Goal: Information Seeking & Learning: Find specific fact

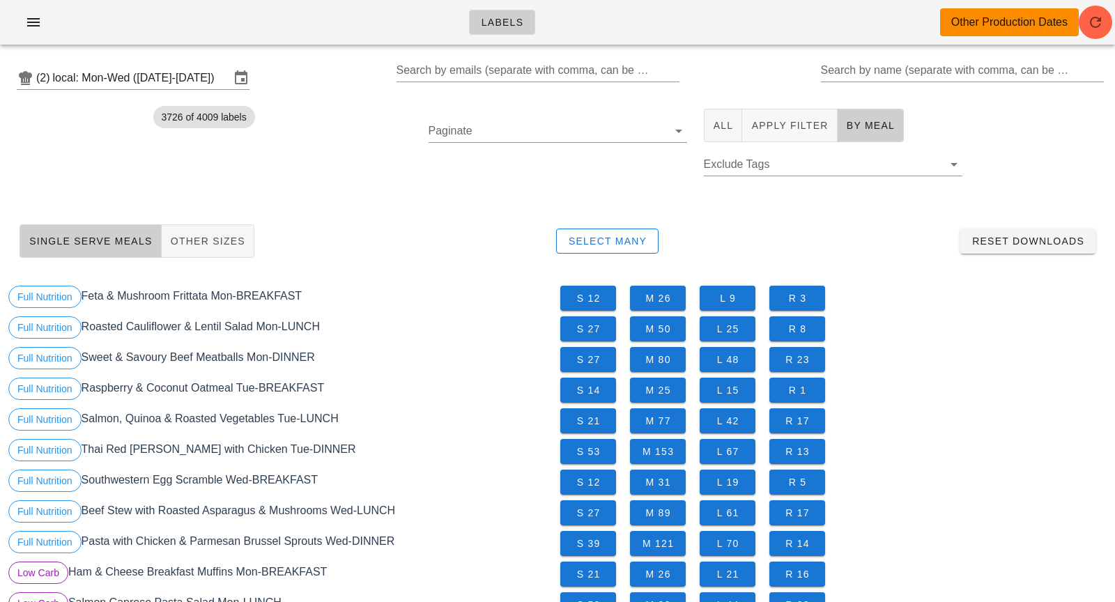
scroll to position [238, 0]
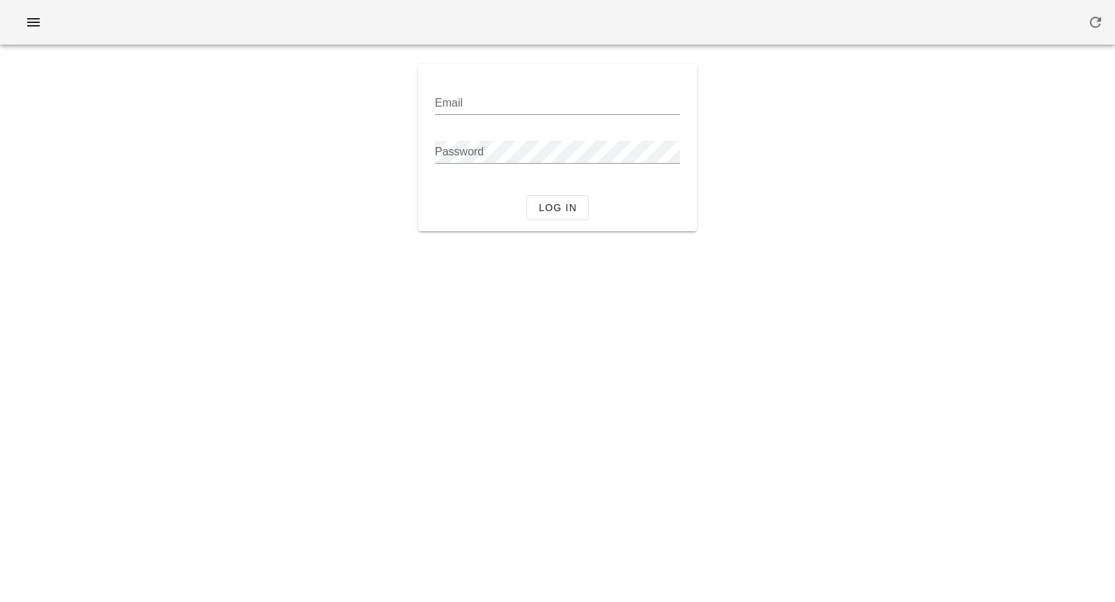
type input "[PERSON_NAME][EMAIL_ADDRESS][DOMAIN_NAME]"
click at [569, 187] on div "Email [PERSON_NAME][EMAIL_ADDRESS][DOMAIN_NAME] Password" at bounding box center [558, 130] width 268 height 120
click at [569, 208] on span "Log in" at bounding box center [557, 207] width 39 height 11
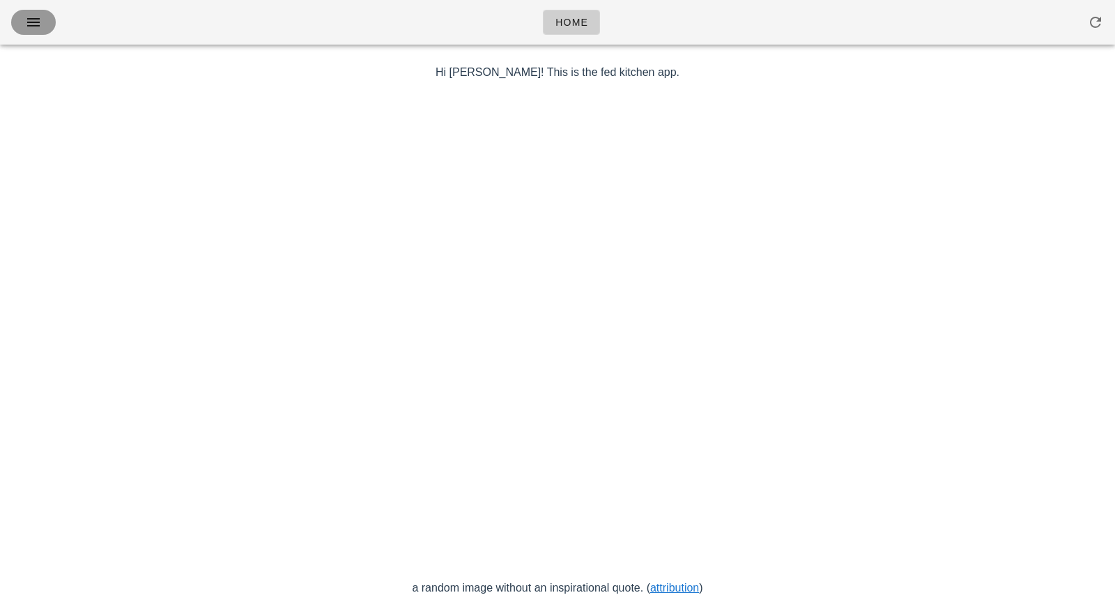
click at [28, 16] on icon "button" at bounding box center [33, 22] width 17 height 17
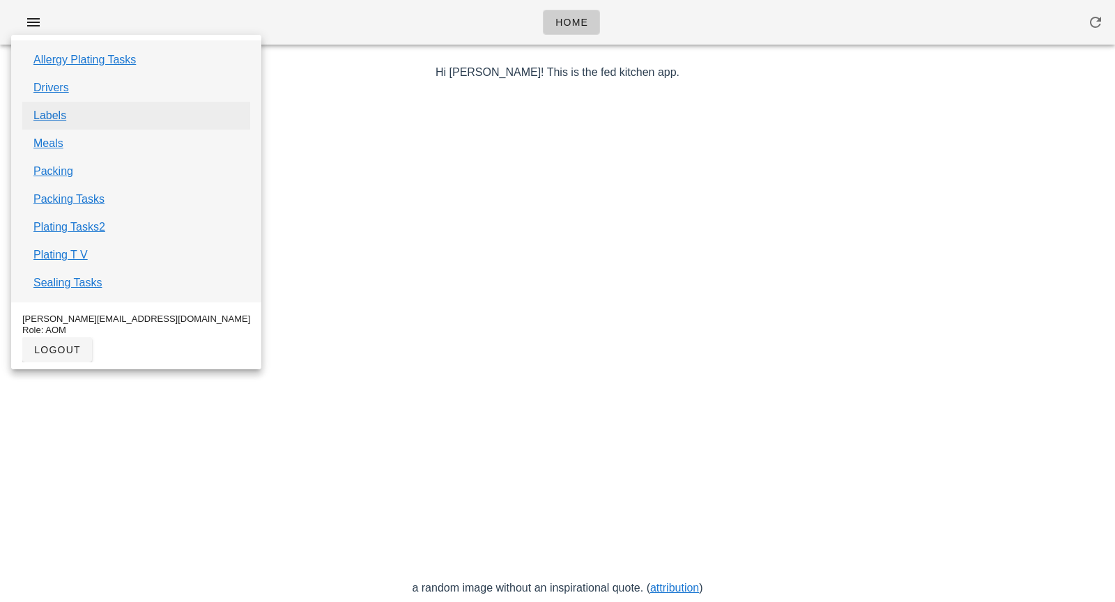
click at [48, 120] on link "Labels" at bounding box center [49, 115] width 33 height 17
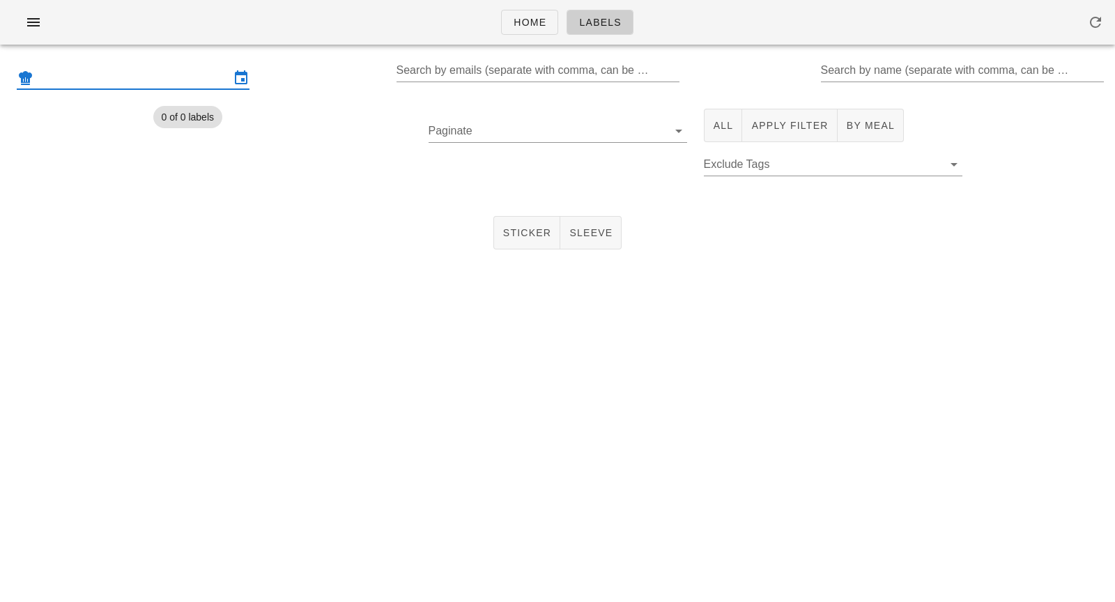
click at [186, 82] on input "text" at bounding box center [133, 78] width 194 height 22
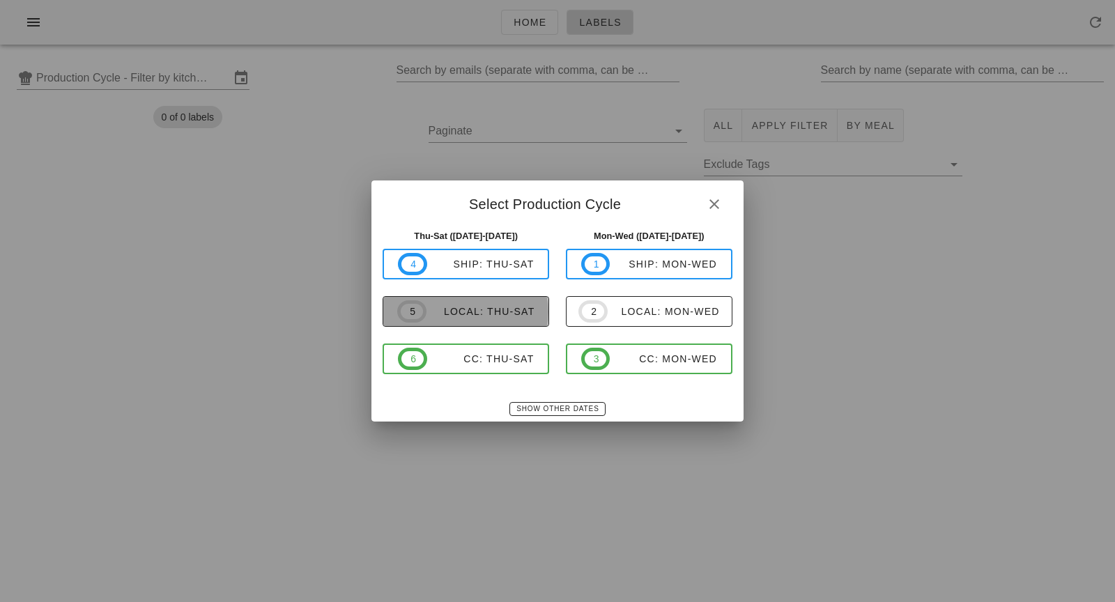
click at [430, 314] on div "local: Thu-Sat" at bounding box center [480, 311] width 109 height 11
type input "local: Thu-Sat ([DATE]-[DATE])"
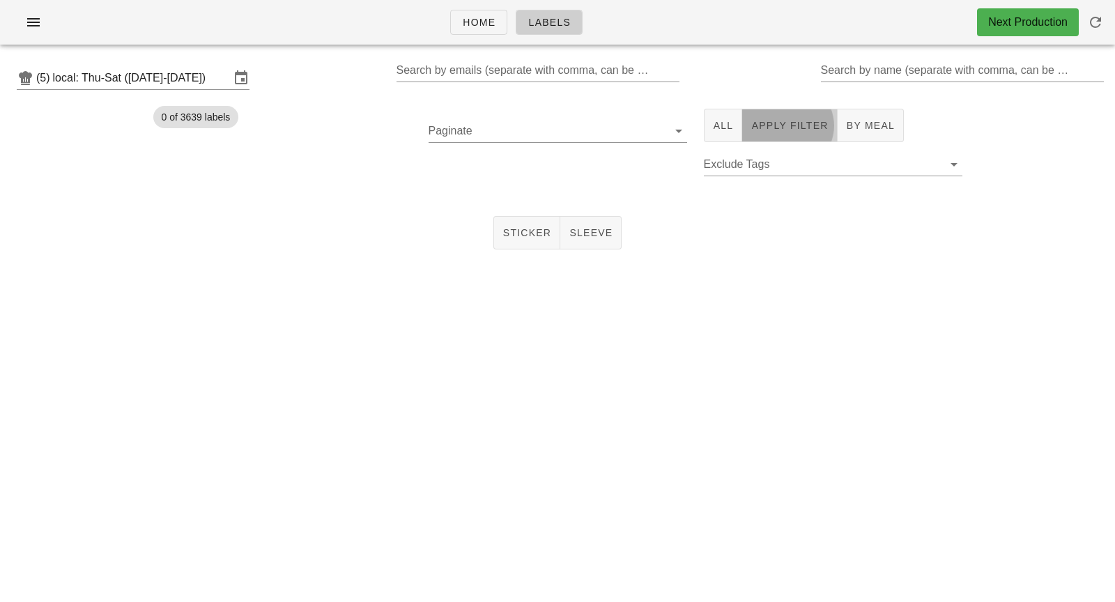
click at [764, 130] on span "Apply Filter" at bounding box center [788, 125] width 77 height 11
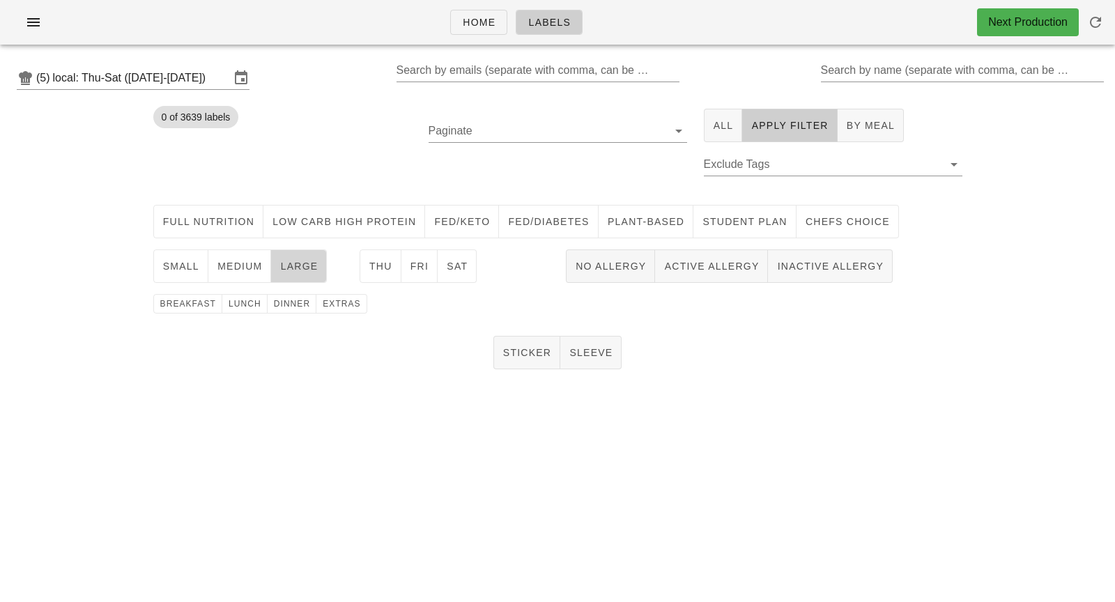
click at [281, 263] on span "large" at bounding box center [298, 266] width 38 height 11
click at [280, 304] on span "dinner" at bounding box center [292, 304] width 38 height 10
click at [194, 218] on span "Full Nutrition" at bounding box center [208, 221] width 93 height 11
click at [369, 270] on span "Thu" at bounding box center [381, 266] width 24 height 11
click at [490, 355] on div "Sticker Sleeve" at bounding box center [557, 352] width 1115 height 45
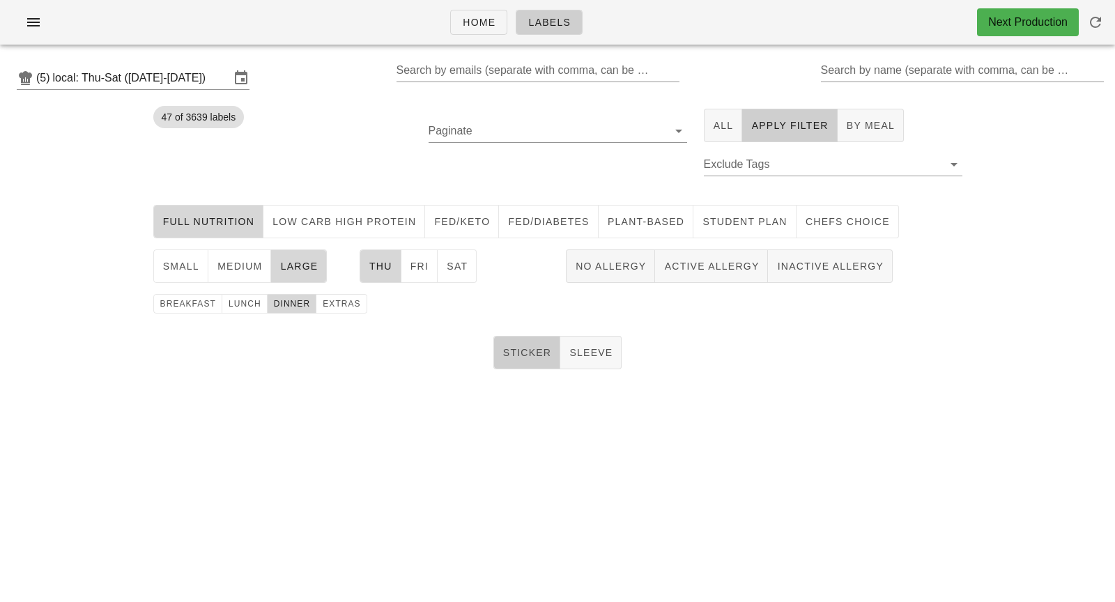
click at [504, 355] on button "Sticker" at bounding box center [527, 352] width 68 height 33
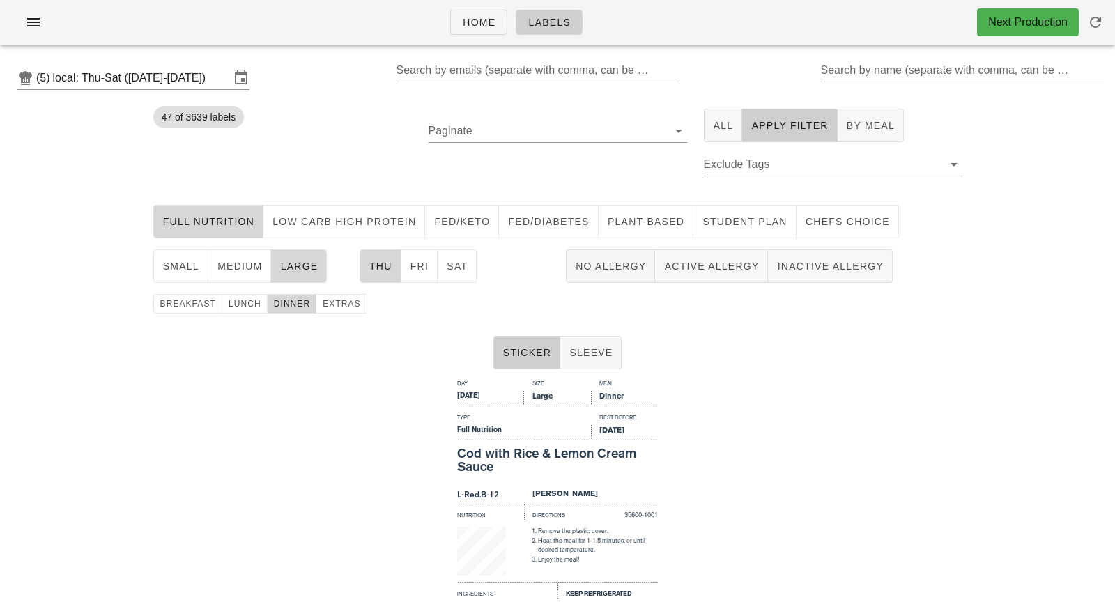
click at [874, 84] on div "Search by name (separate with comma, can be partial)" at bounding box center [963, 78] width 284 height 38
click at [882, 74] on input "Search by name (separate with comma, can be partial)" at bounding box center [961, 70] width 281 height 22
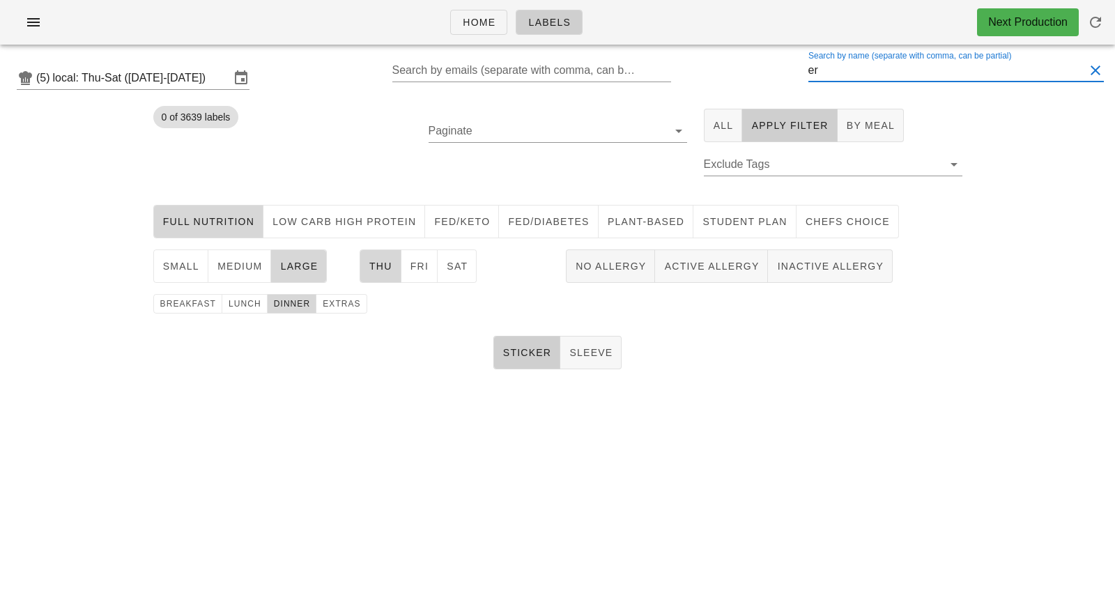
type input "e"
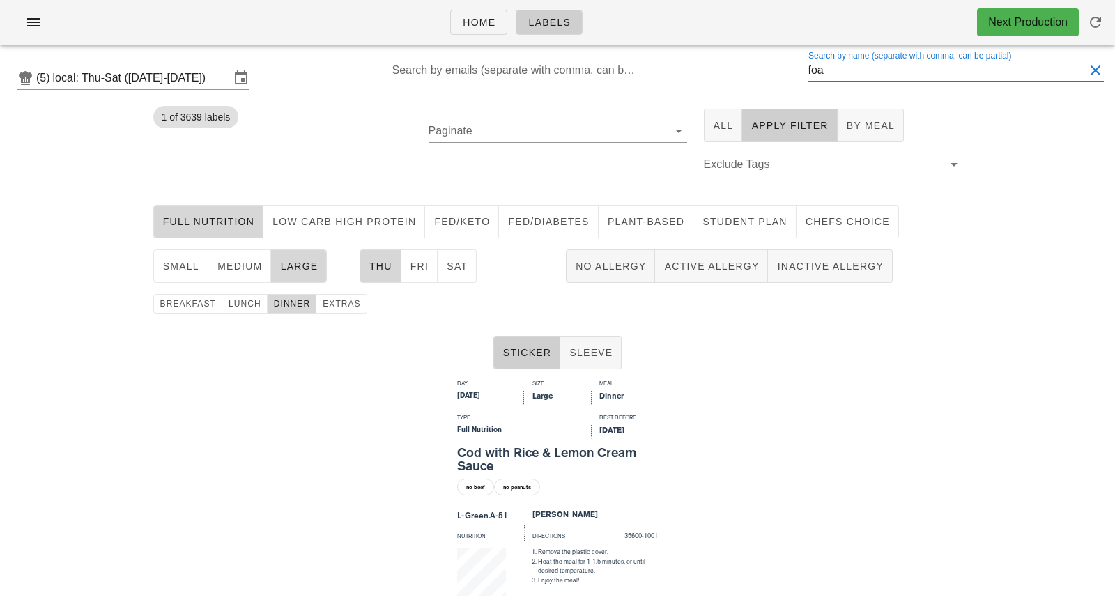
type input "foa"
click at [1114, 601] on div "Day Size Meal [DATE] Large Dinner Type Best Before Full Nutrition [DATE] Cod wi…" at bounding box center [557, 542] width 1115 height 334
click at [709, 470] on div "Day Size Meal [DATE] Large Dinner Type Best Before Full Nutrition [DATE] Cod wi…" at bounding box center [557, 542] width 1115 height 334
click at [220, 220] on span "Full Nutrition" at bounding box center [208, 221] width 93 height 11
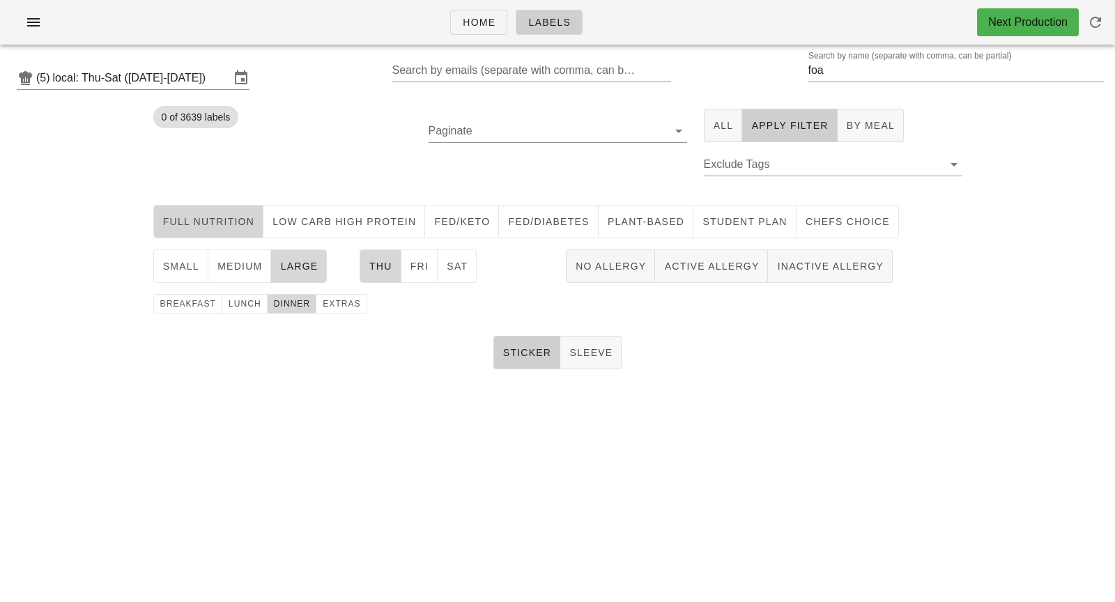
click at [231, 218] on span "Full Nutrition" at bounding box center [208, 221] width 93 height 11
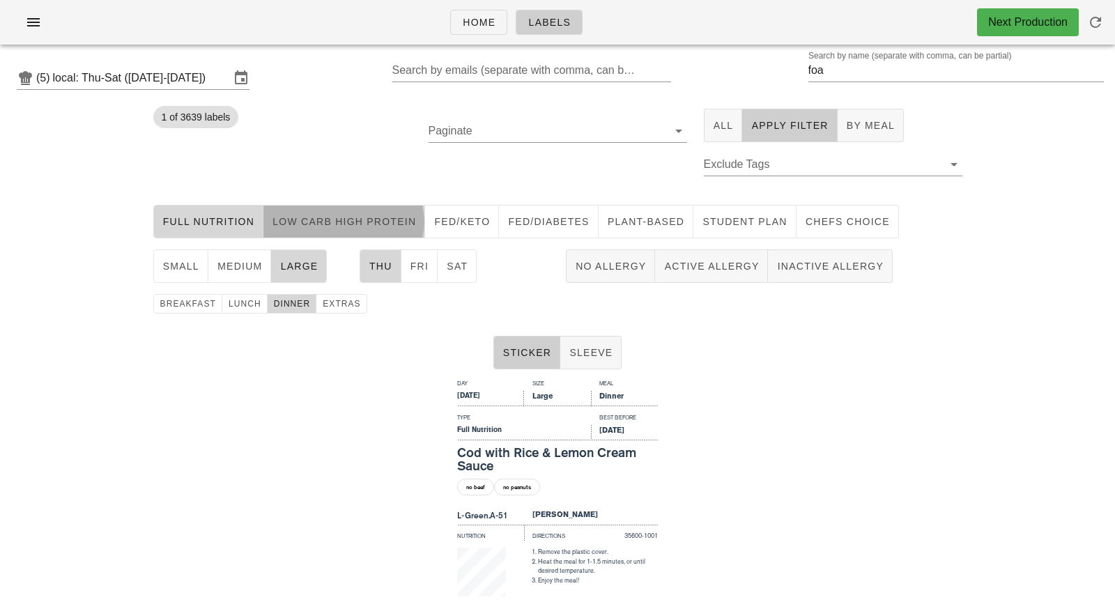
click at [319, 224] on span "Low Carb High Protein" at bounding box center [344, 221] width 144 height 11
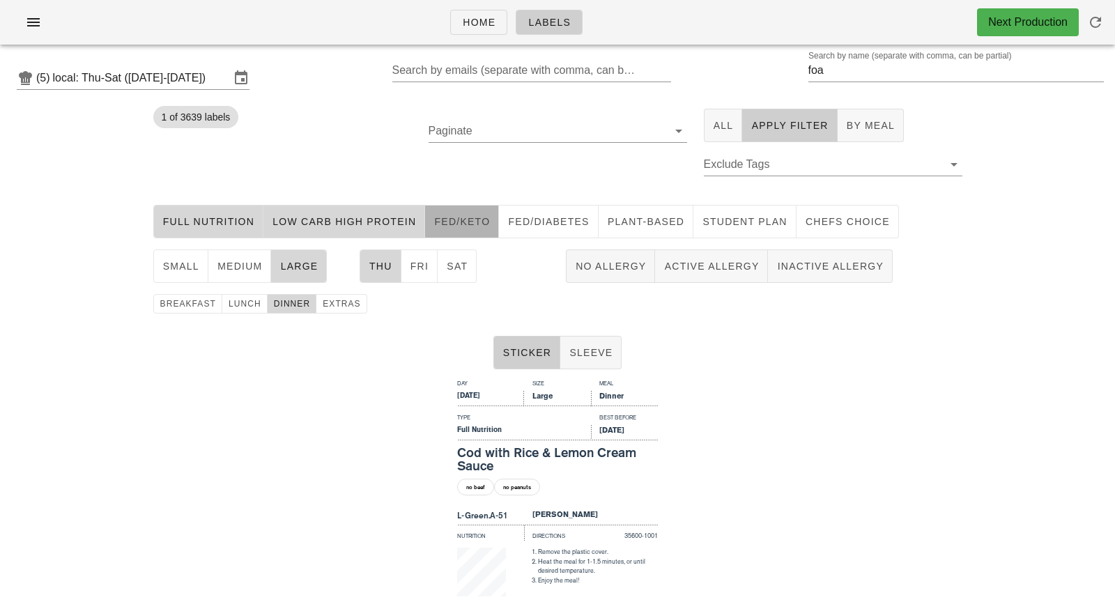
click at [448, 219] on span "Fed/keto" at bounding box center [461, 221] width 56 height 11
click at [528, 226] on span "Fed/diabetes" at bounding box center [548, 221] width 82 height 11
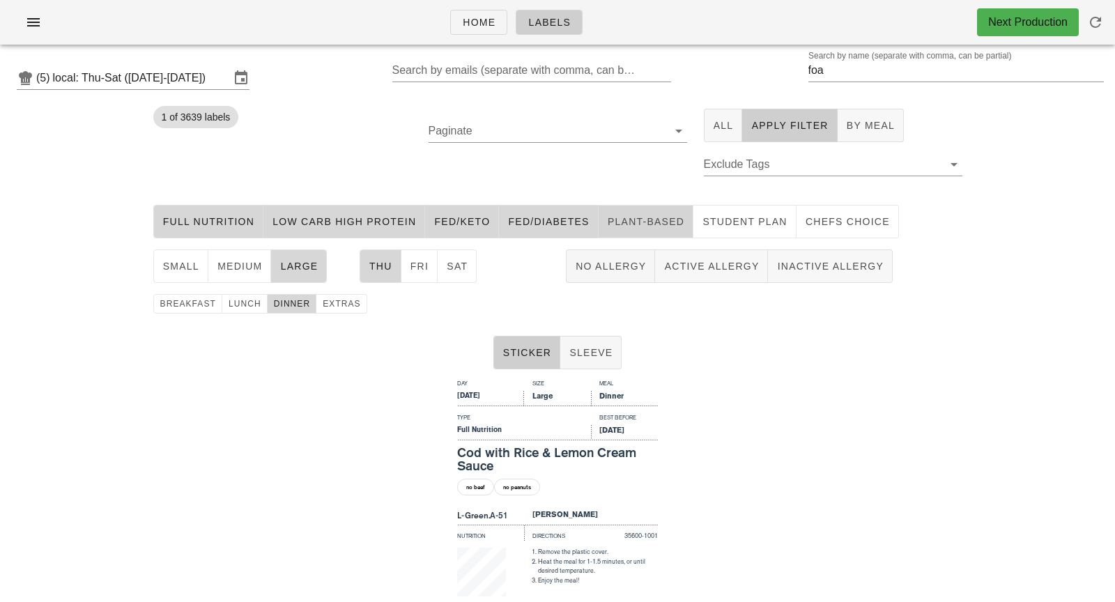
click at [607, 226] on span "Plant-Based" at bounding box center [645, 221] width 77 height 11
click at [722, 223] on span "Student Plan" at bounding box center [745, 221] width 86 height 11
click at [808, 229] on button "chefs choice" at bounding box center [847, 221] width 102 height 33
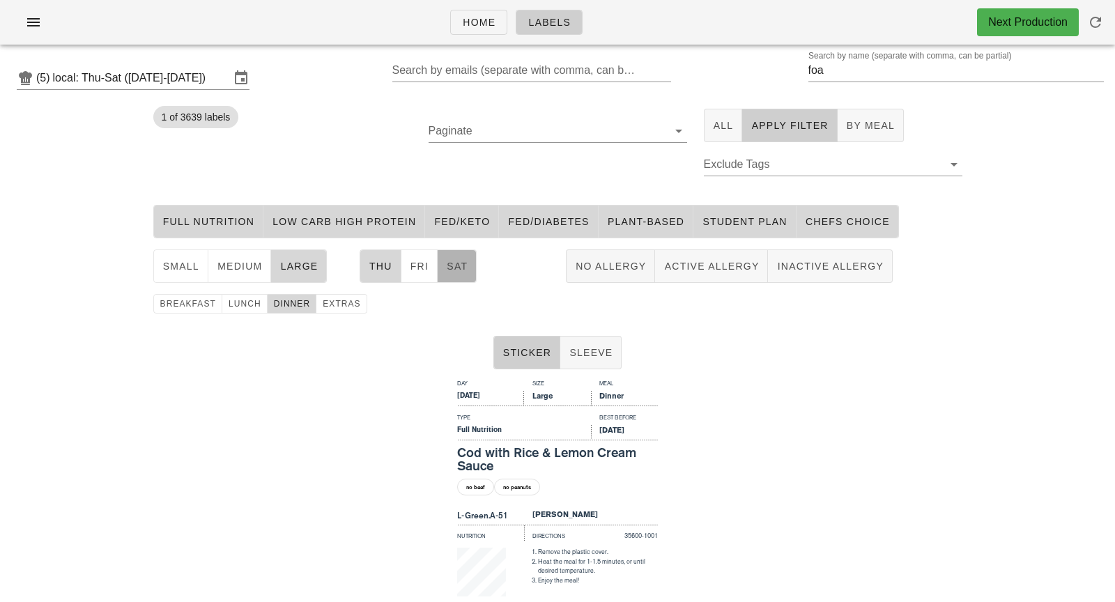
click at [461, 265] on span "Sat" at bounding box center [457, 266] width 22 height 11
click at [387, 263] on span "Thu" at bounding box center [381, 266] width 24 height 11
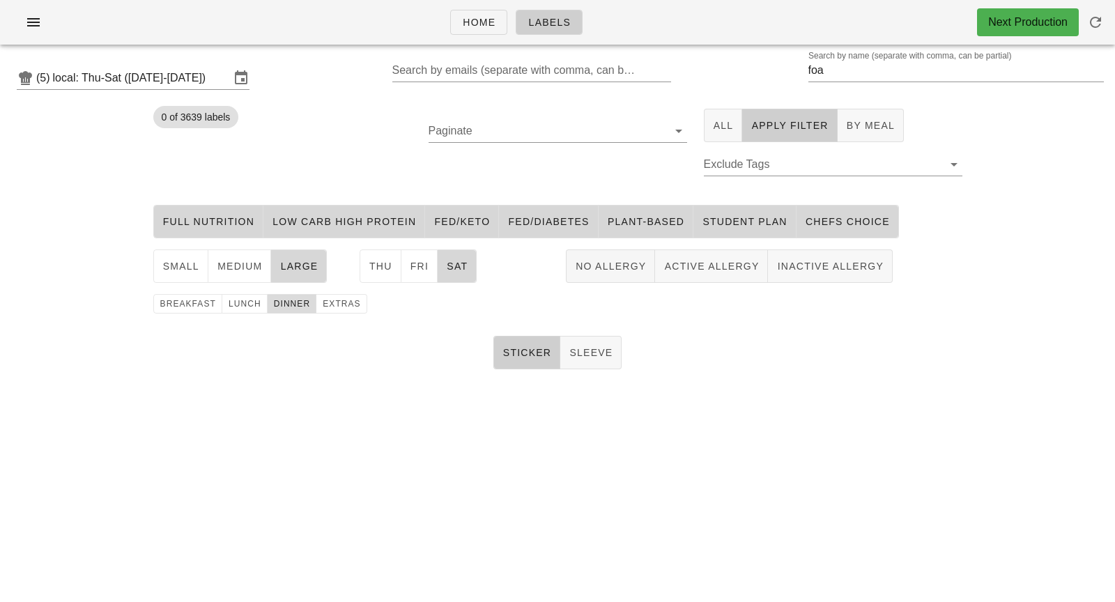
click at [289, 307] on span "dinner" at bounding box center [292, 304] width 38 height 10
click at [250, 299] on span "lunch" at bounding box center [244, 304] width 33 height 10
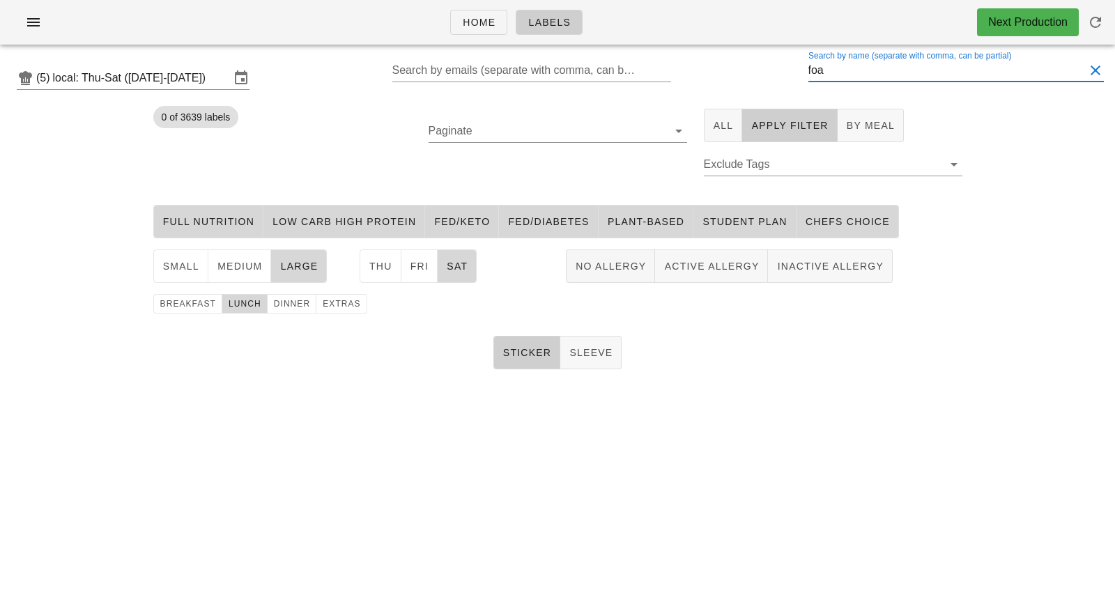
drag, startPoint x: 884, startPoint y: 74, endPoint x: 805, endPoint y: 75, distance: 79.4
click at [805, 75] on div "(5) local: Thu-Sat ([DATE]-[DATE]) Search by emails (separate with comma, can b…" at bounding box center [557, 78] width 1115 height 45
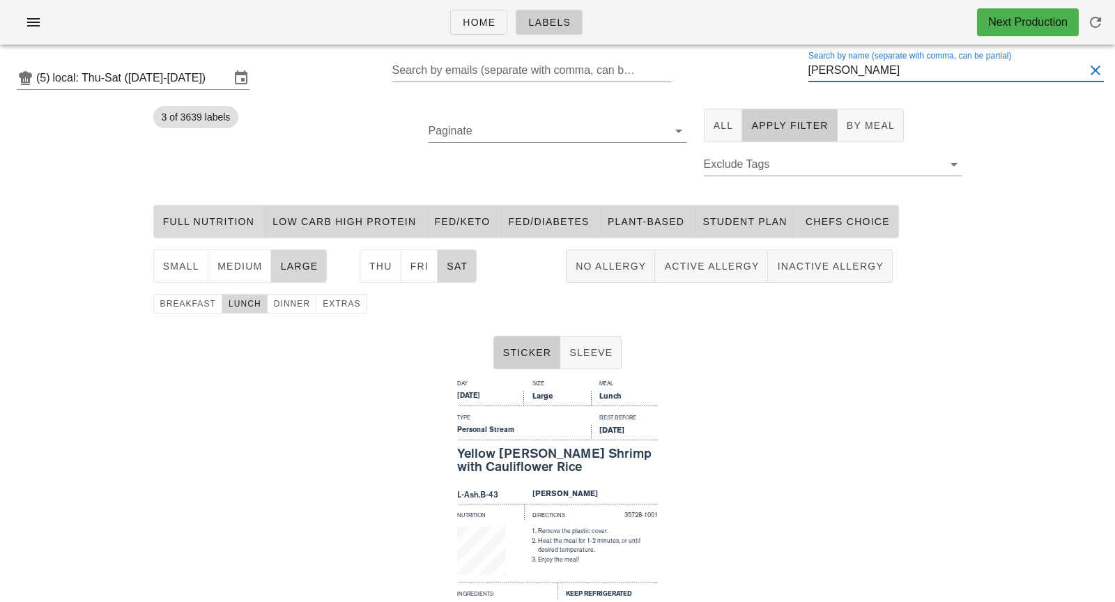
click at [201, 229] on button "Full Nutrition" at bounding box center [208, 221] width 111 height 33
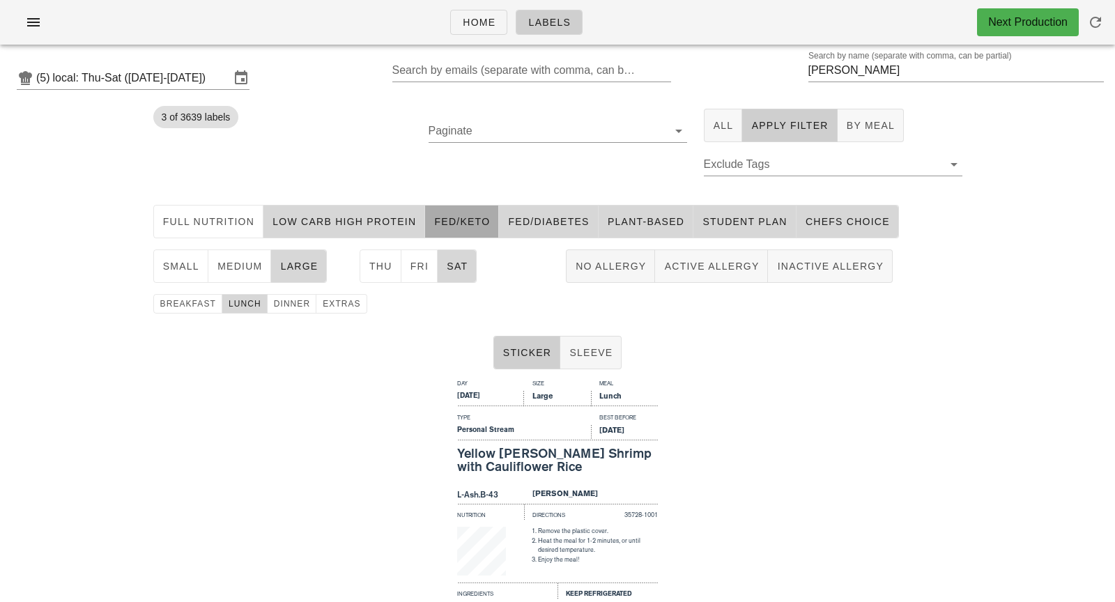
click at [480, 220] on span "Fed/keto" at bounding box center [461, 221] width 56 height 11
click at [528, 221] on span "Fed/diabetes" at bounding box center [548, 221] width 82 height 11
click at [663, 221] on span "Plant-Based" at bounding box center [645, 221] width 77 height 11
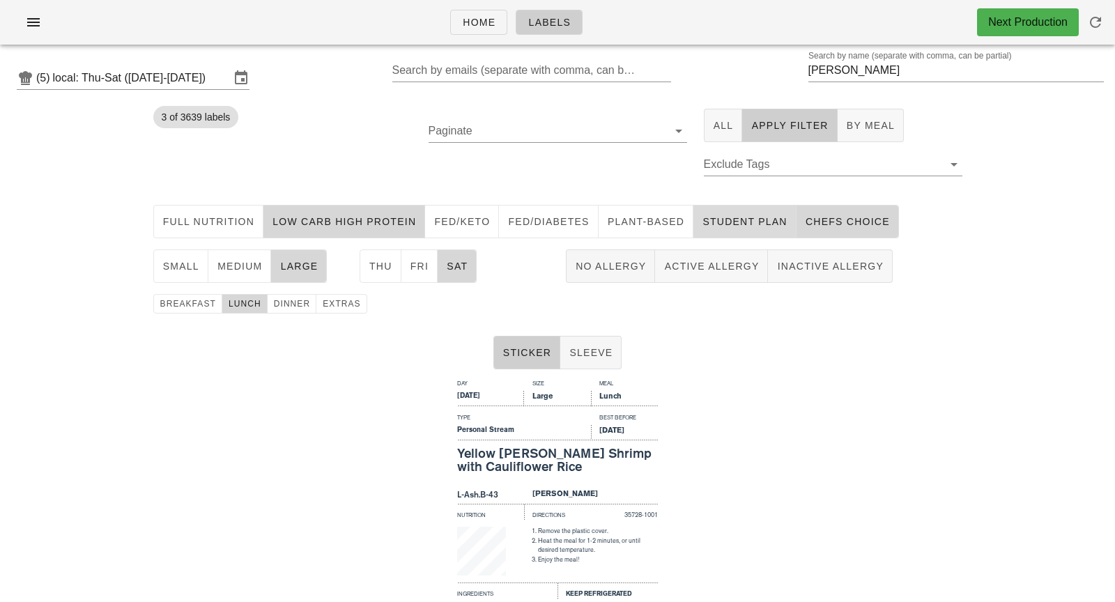
click at [734, 219] on span "Student Plan" at bounding box center [745, 221] width 86 height 11
click at [830, 216] on span "chefs choice" at bounding box center [847, 221] width 85 height 11
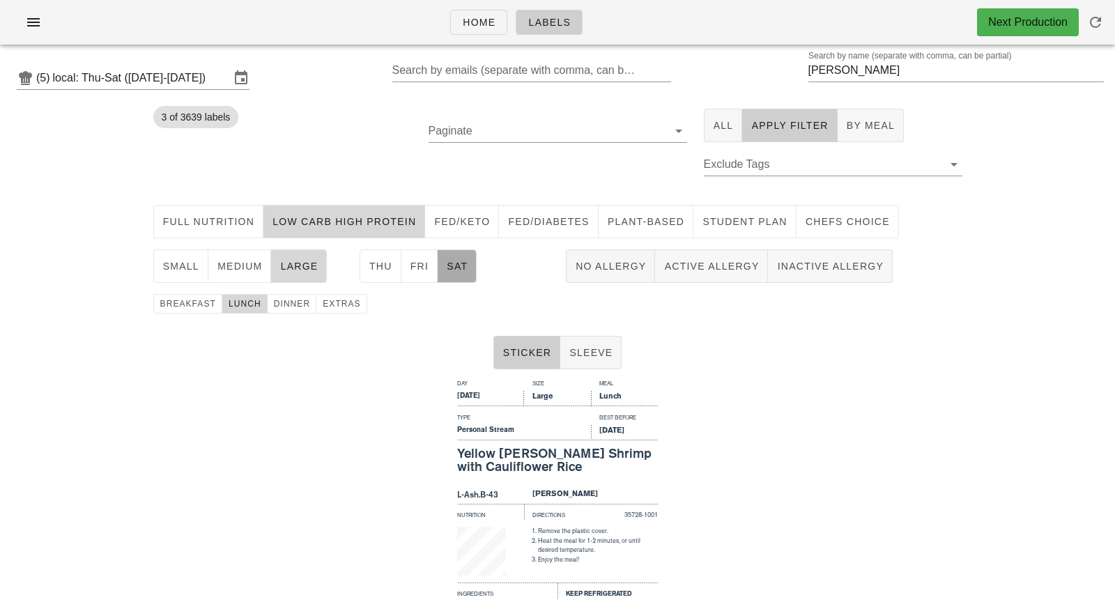
click at [465, 258] on button "Sat" at bounding box center [457, 265] width 39 height 33
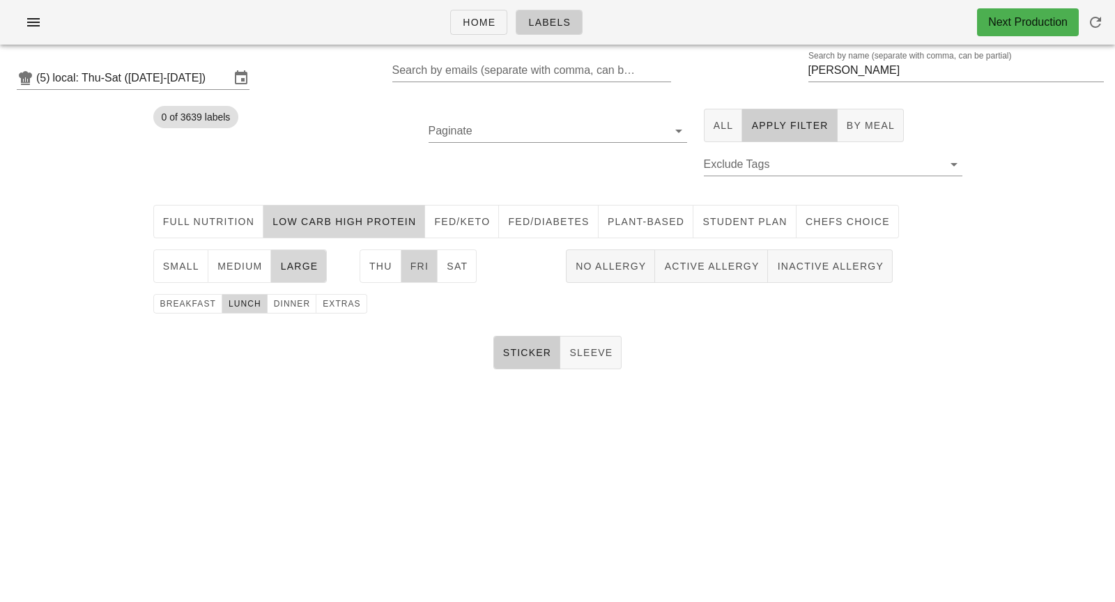
click at [415, 251] on button "Fri" at bounding box center [419, 265] width 37 height 33
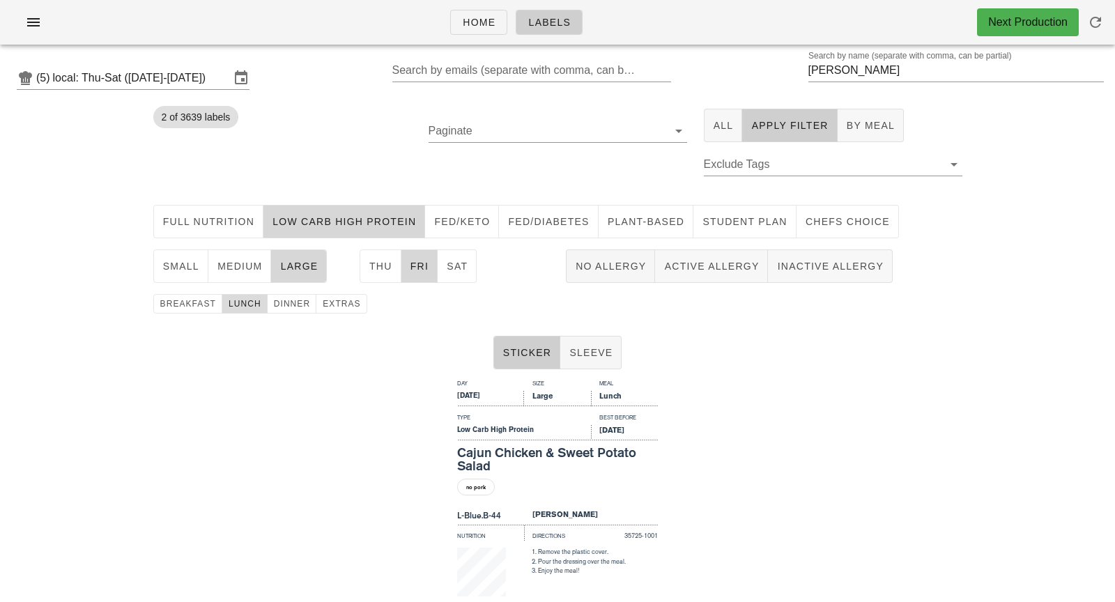
click at [247, 304] on span "lunch" at bounding box center [244, 304] width 33 height 10
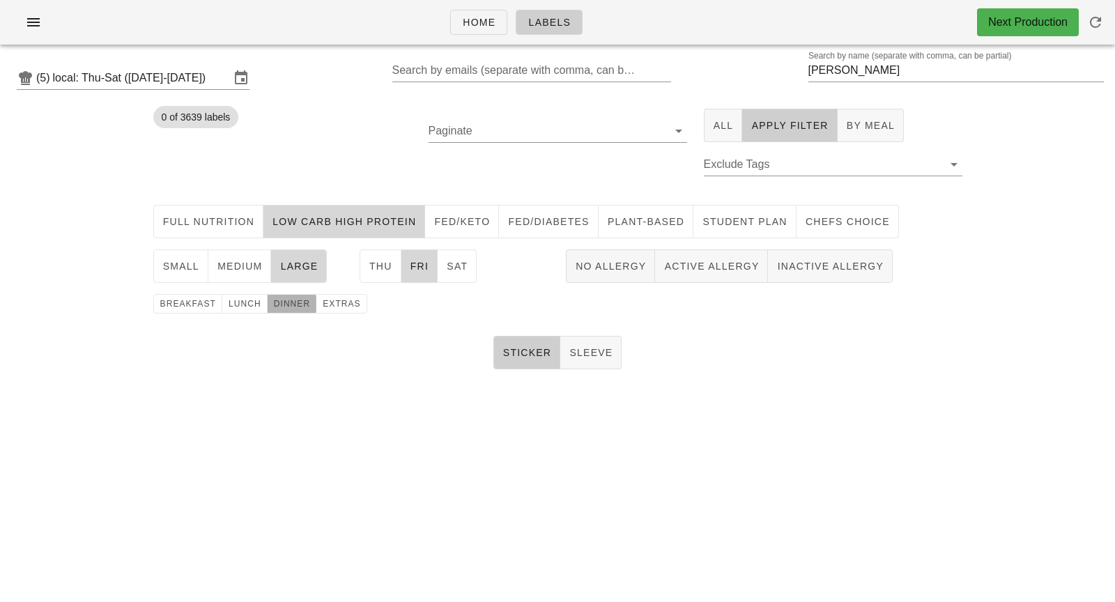
click at [279, 306] on span "dinner" at bounding box center [292, 304] width 38 height 10
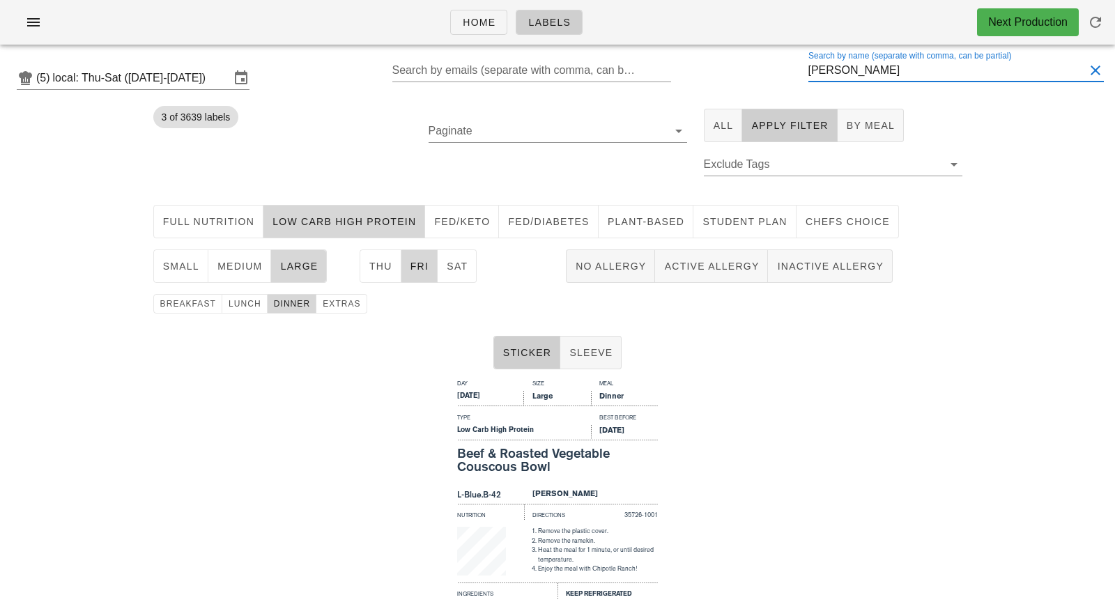
scroll to position [1, 0]
drag, startPoint x: 870, startPoint y: 73, endPoint x: 814, endPoint y: 72, distance: 55.7
click at [814, 72] on div "(5) local: Thu-Sat ([DATE]-[DATE]) Search by emails (separate with comma, can b…" at bounding box center [557, 78] width 1115 height 45
drag, startPoint x: 893, startPoint y: 78, endPoint x: 790, endPoint y: 77, distance: 103.1
click at [790, 77] on div "(5) local: Thu-Sat ([DATE]-[DATE]) Search by emails (separate with comma, can b…" at bounding box center [557, 78] width 1115 height 45
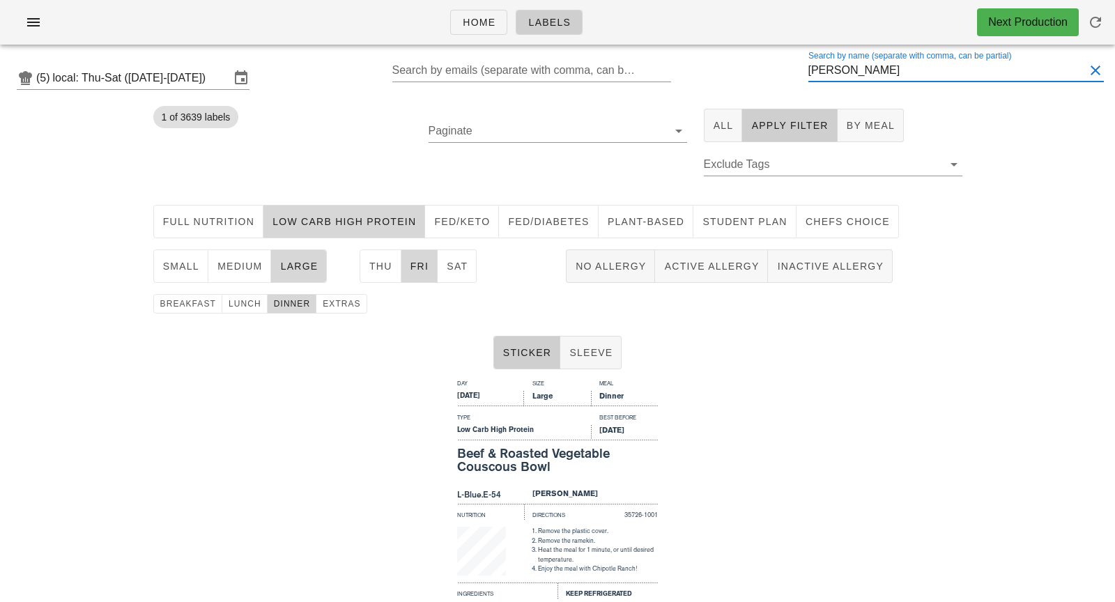
scroll to position [1, 0]
drag, startPoint x: 851, startPoint y: 74, endPoint x: 787, endPoint y: 71, distance: 64.2
click at [787, 71] on div "(5) local: Thu-Sat ([DATE]-[DATE]) Search by emails (separate with comma, can b…" at bounding box center [557, 78] width 1115 height 45
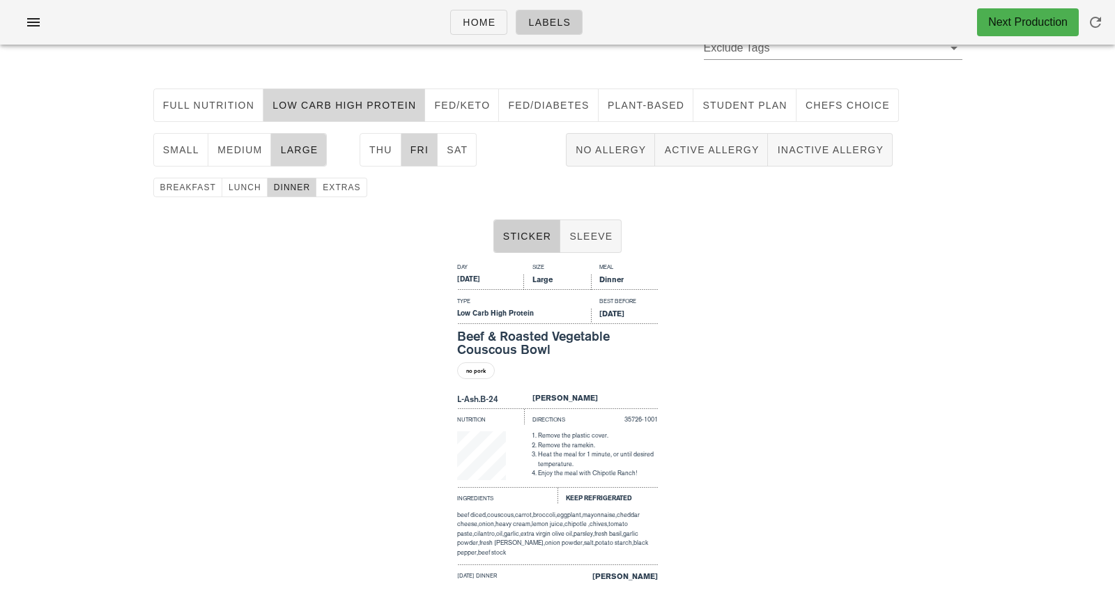
scroll to position [162, 0]
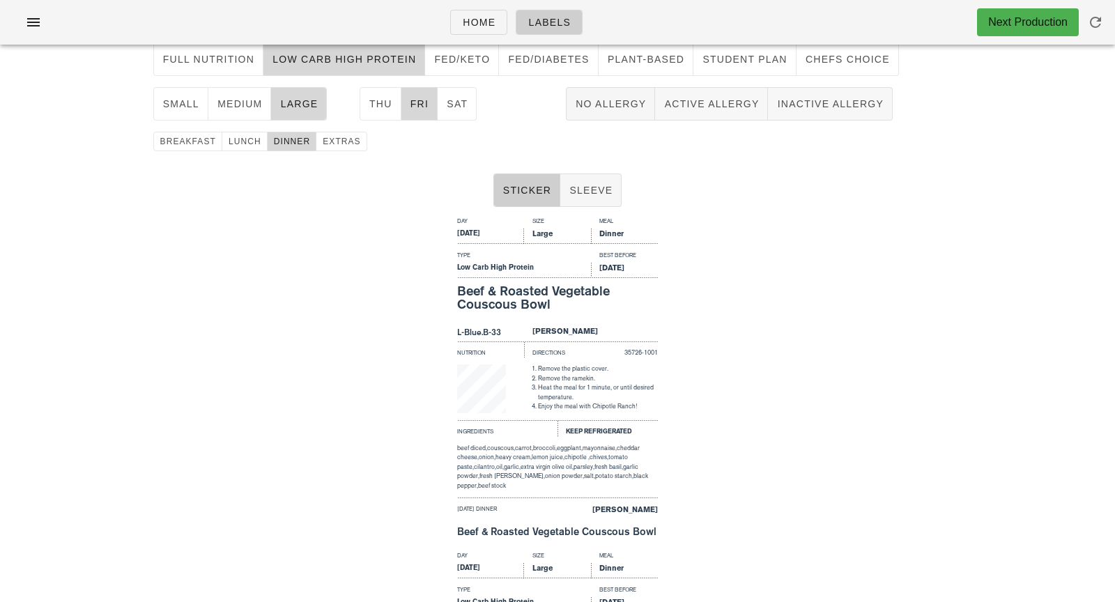
type input "l"
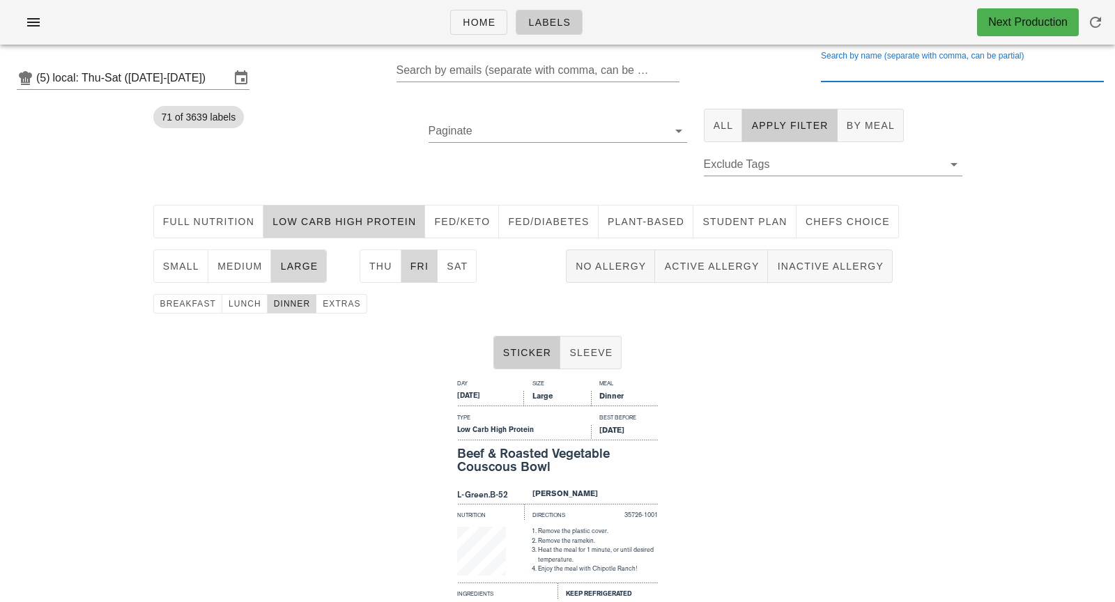
click at [277, 302] on span "dinner" at bounding box center [292, 304] width 38 height 10
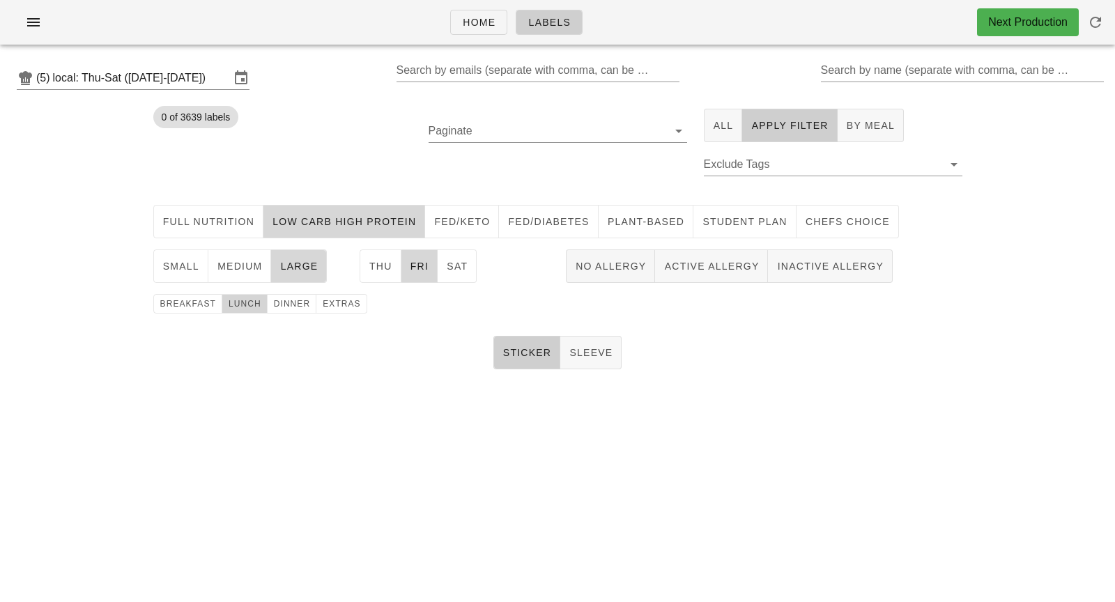
click at [250, 300] on span "lunch" at bounding box center [244, 304] width 33 height 10
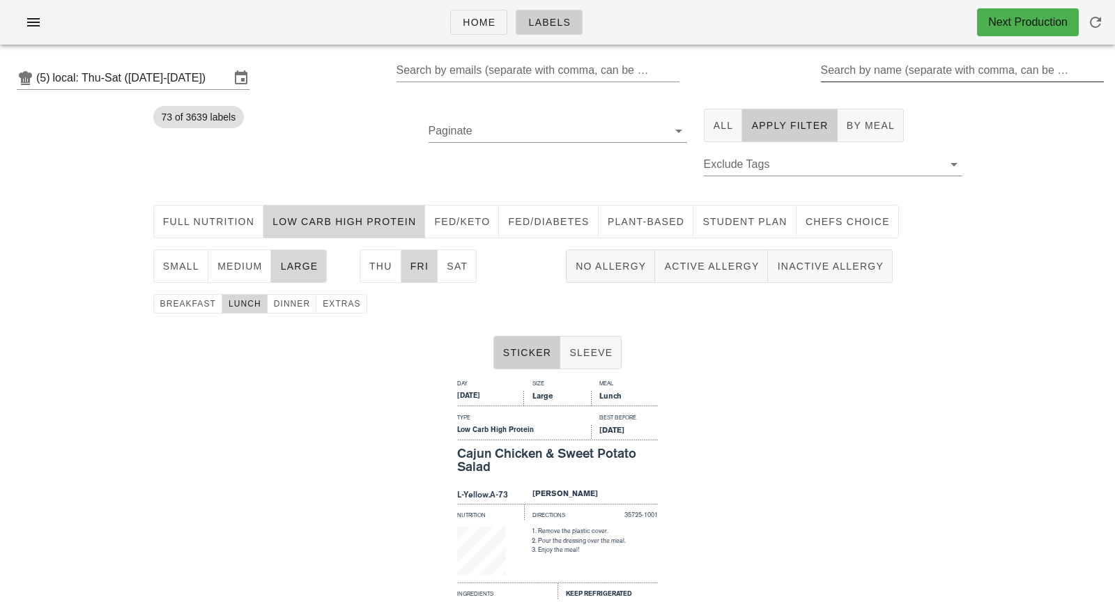
click at [898, 75] on input "Search by name (separate with comma, can be partial)" at bounding box center [961, 70] width 281 height 22
type input "l"
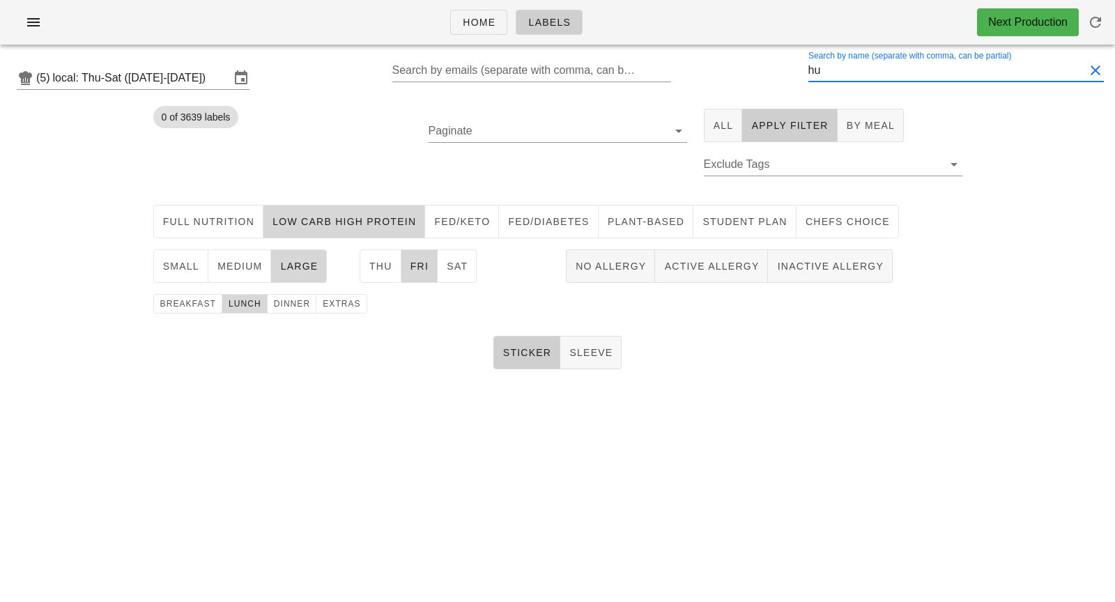
type input "h"
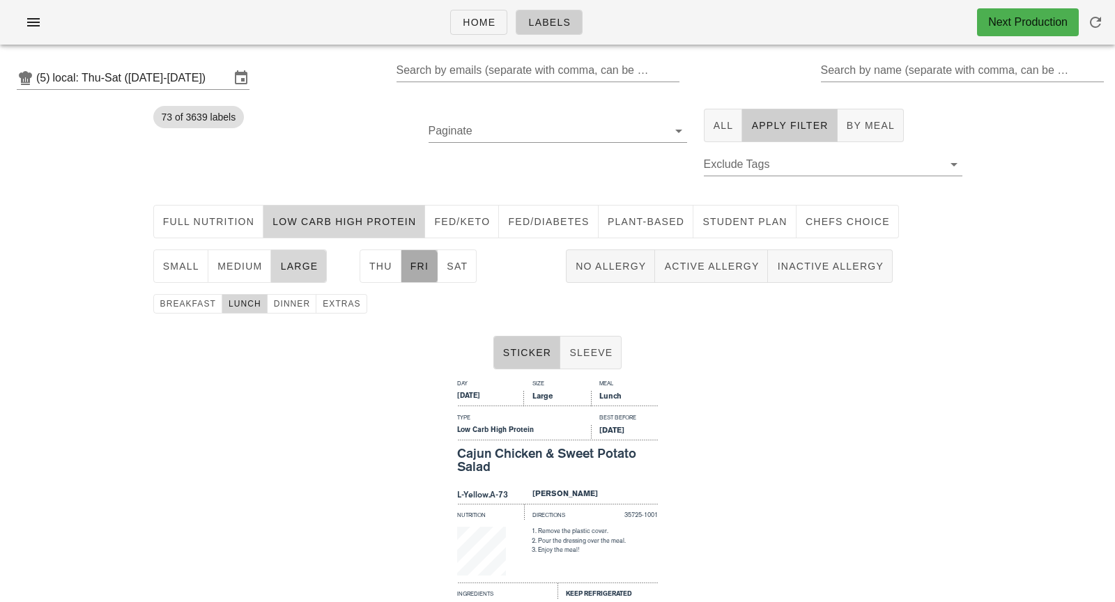
click at [424, 258] on button "Fri" at bounding box center [419, 265] width 37 height 33
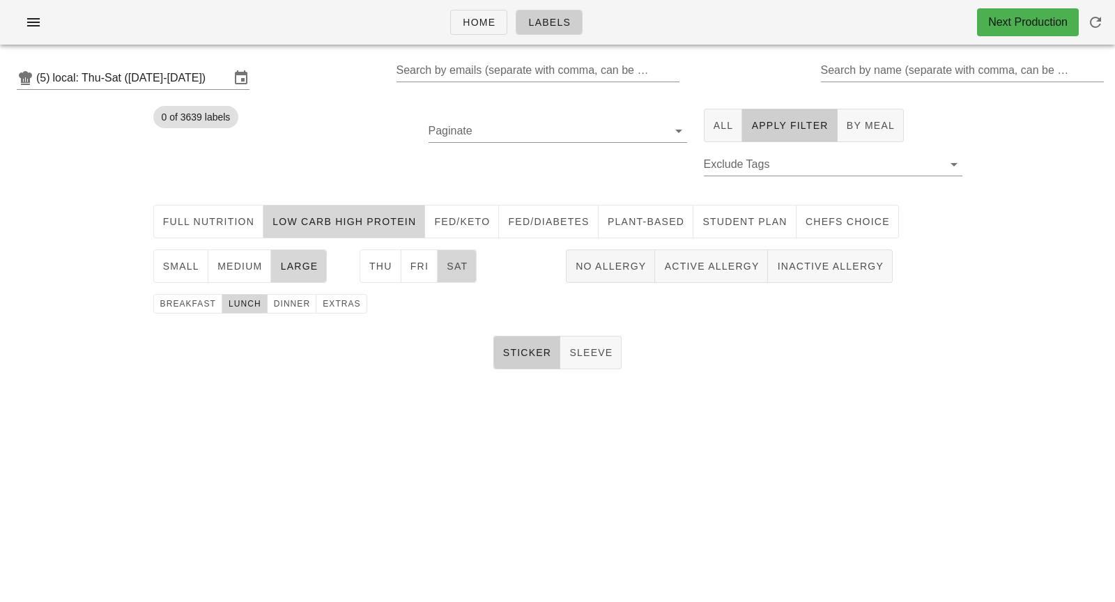
click at [457, 271] on span "Sat" at bounding box center [457, 266] width 22 height 11
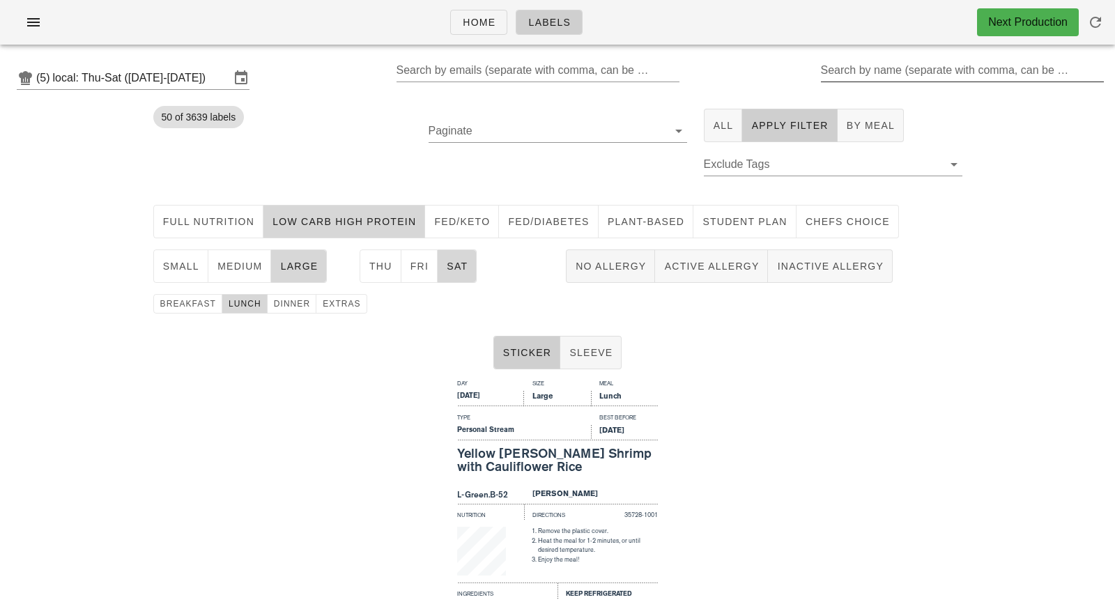
click at [951, 63] on div "Search by name (separate with comma, can be partial)" at bounding box center [961, 70] width 281 height 22
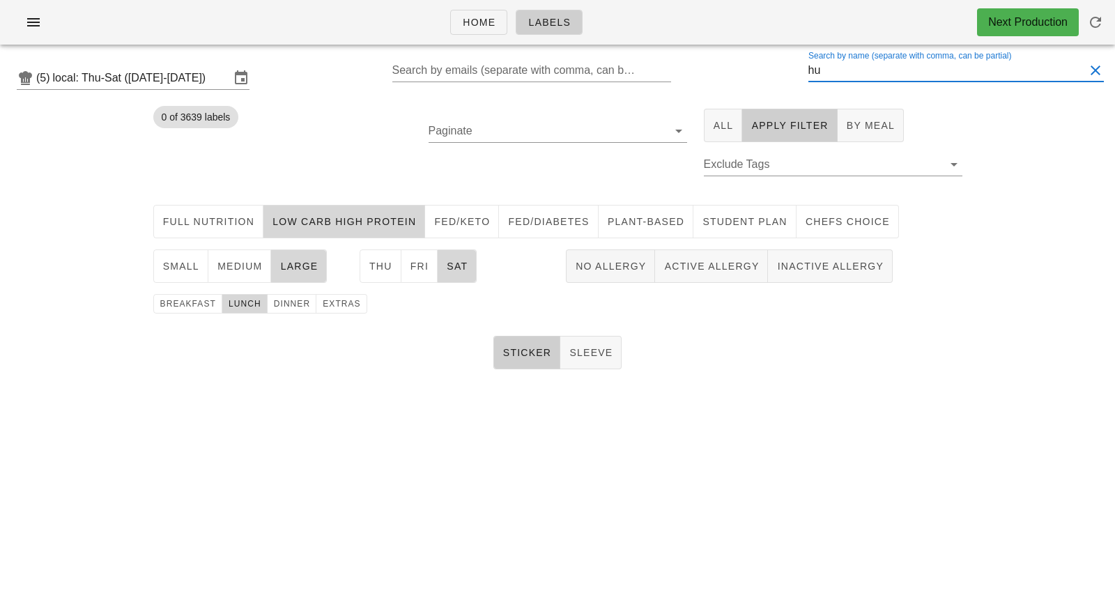
type input "h"
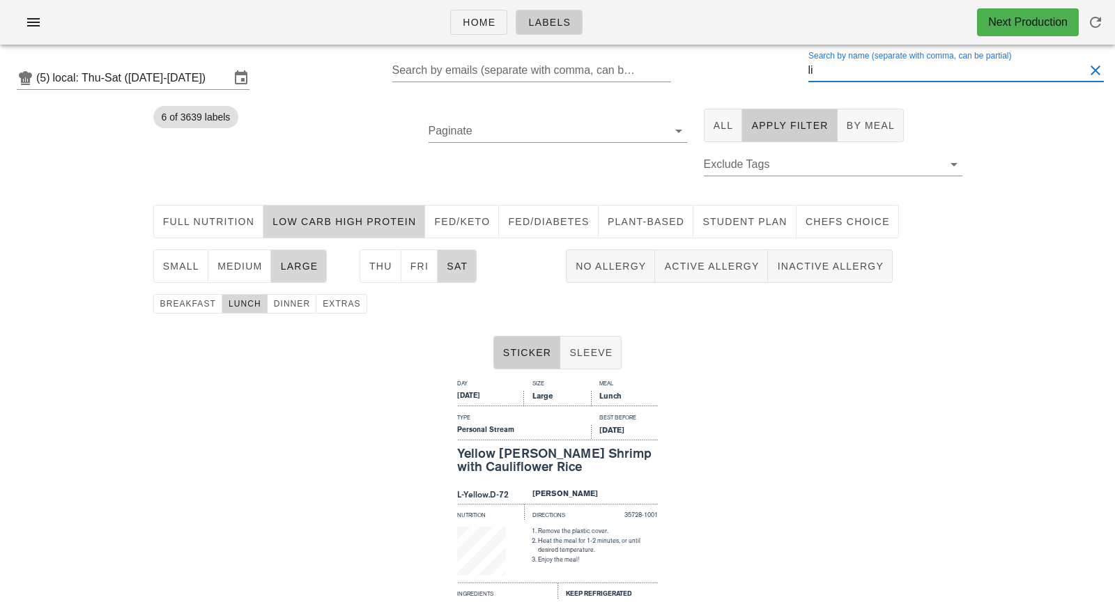
type input "l"
click at [885, 67] on div "Search by name (separate with comma, can be partial)" at bounding box center [961, 70] width 281 height 22
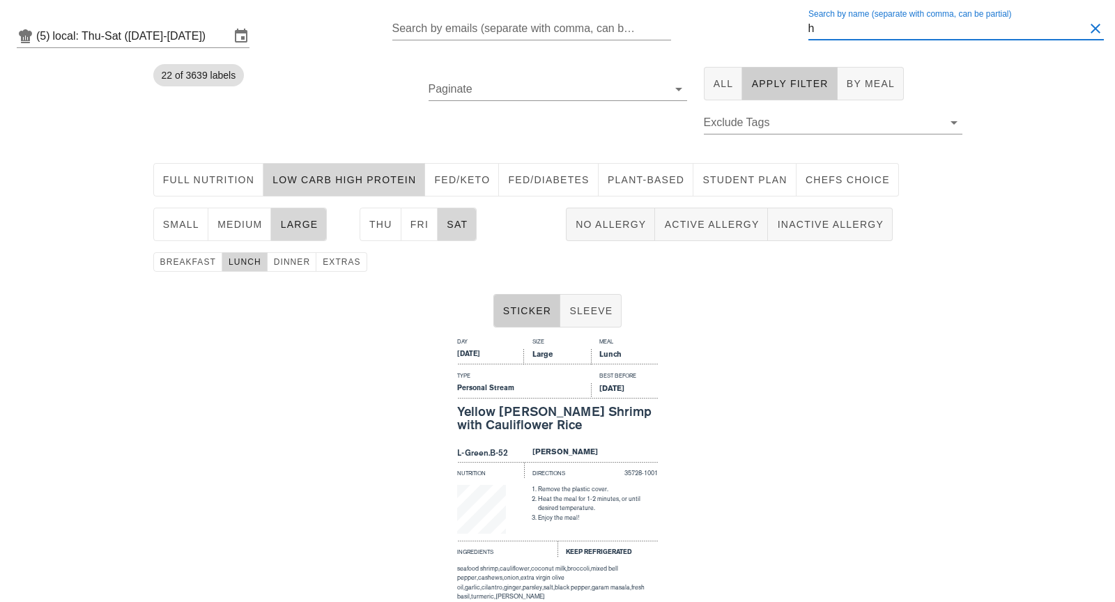
scroll to position [42, 0]
type input "h"
type input "l"
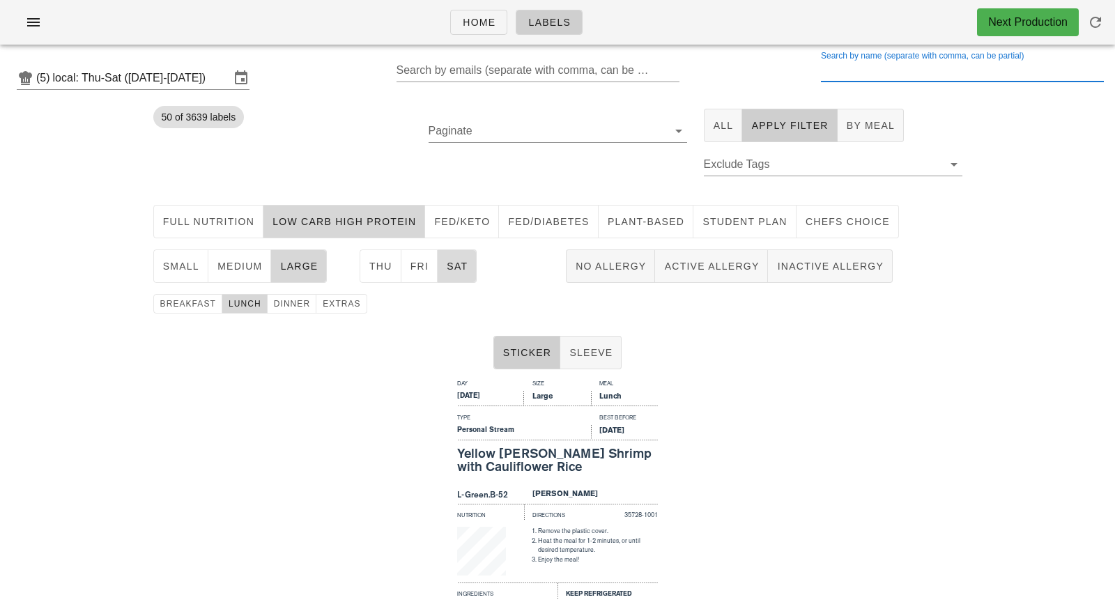
click at [446, 269] on span "Sat" at bounding box center [457, 266] width 22 height 11
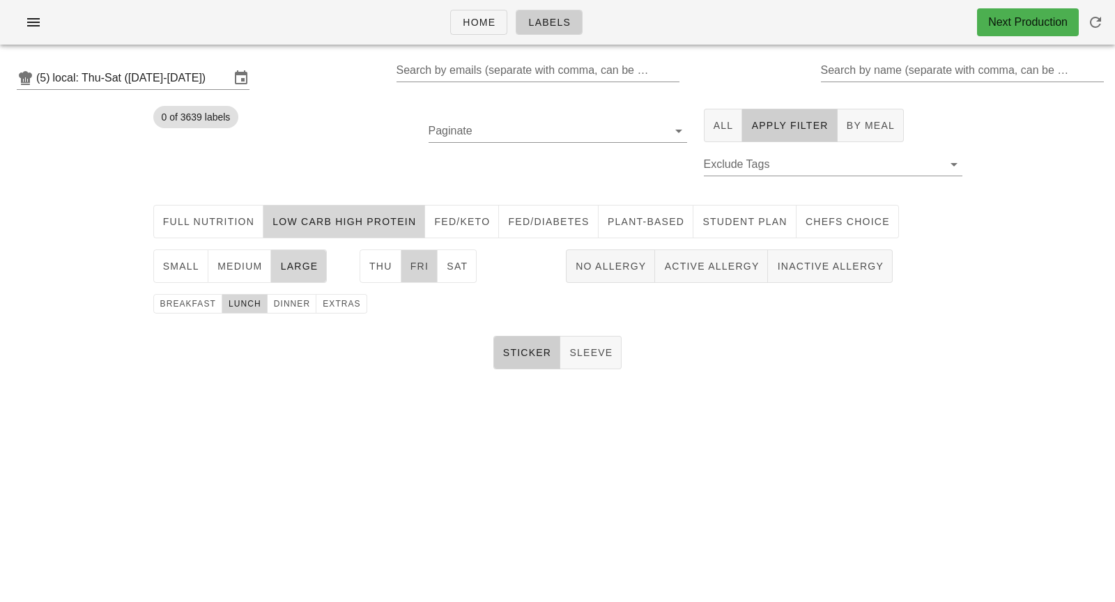
click at [426, 268] on span "Fri" at bounding box center [420, 266] width 20 height 11
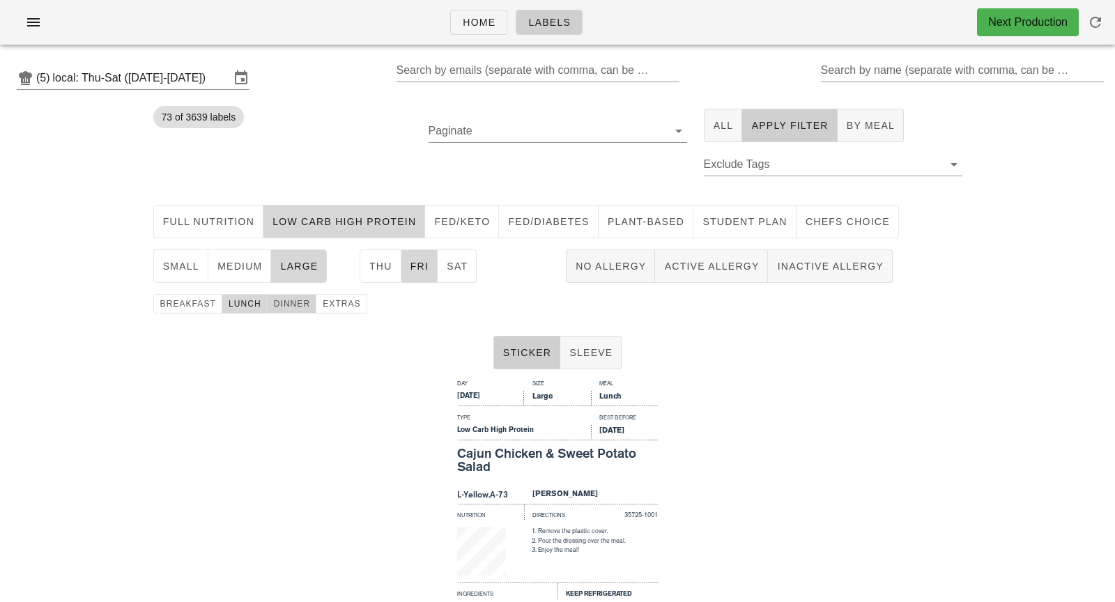
click at [290, 307] on span "dinner" at bounding box center [292, 304] width 38 height 10
click at [246, 301] on span "lunch" at bounding box center [244, 304] width 33 height 10
click at [957, 72] on input "Search by name (separate with comma, can be partial)" at bounding box center [961, 70] width 281 height 22
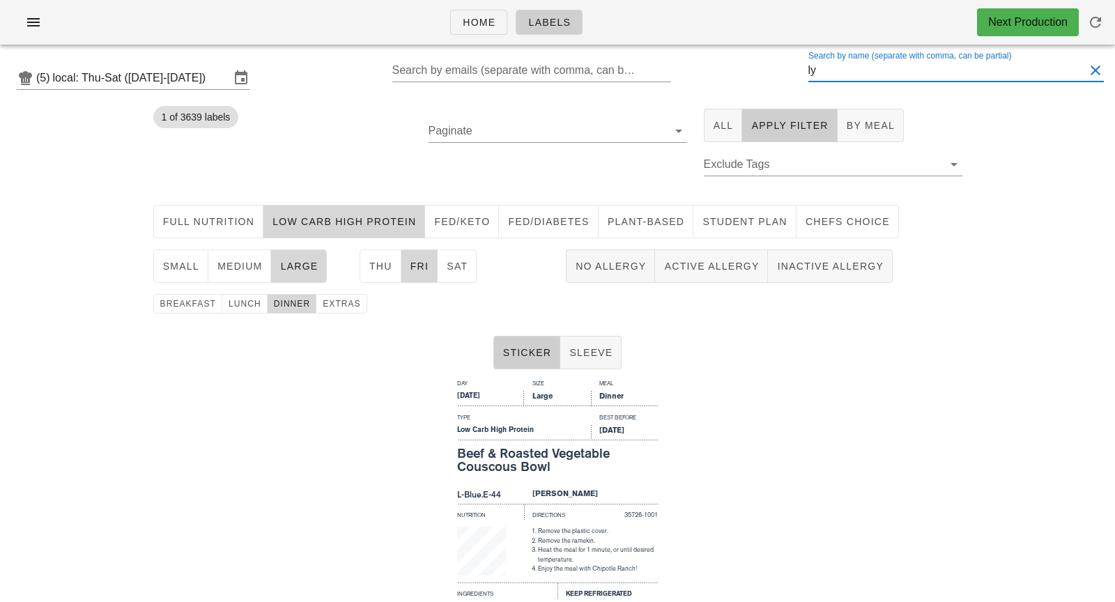
type input "ly"
click at [216, 216] on span "Full Nutrition" at bounding box center [208, 221] width 93 height 11
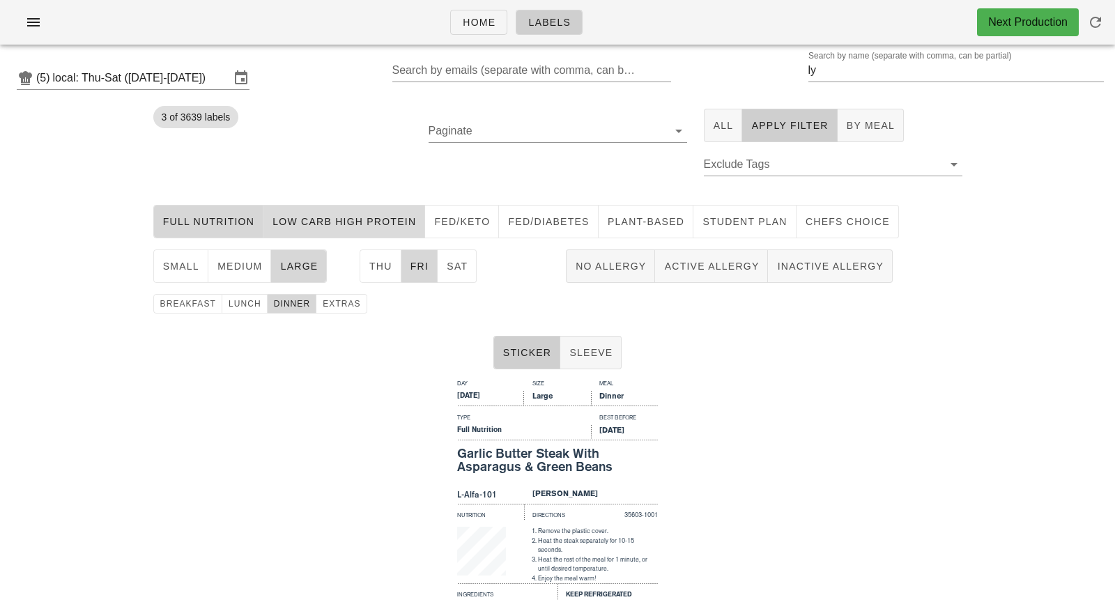
click at [312, 221] on span "Low Carb High Protein" at bounding box center [344, 221] width 144 height 11
click at [256, 305] on span "lunch" at bounding box center [244, 304] width 33 height 10
click at [291, 307] on span "dinner" at bounding box center [292, 304] width 38 height 10
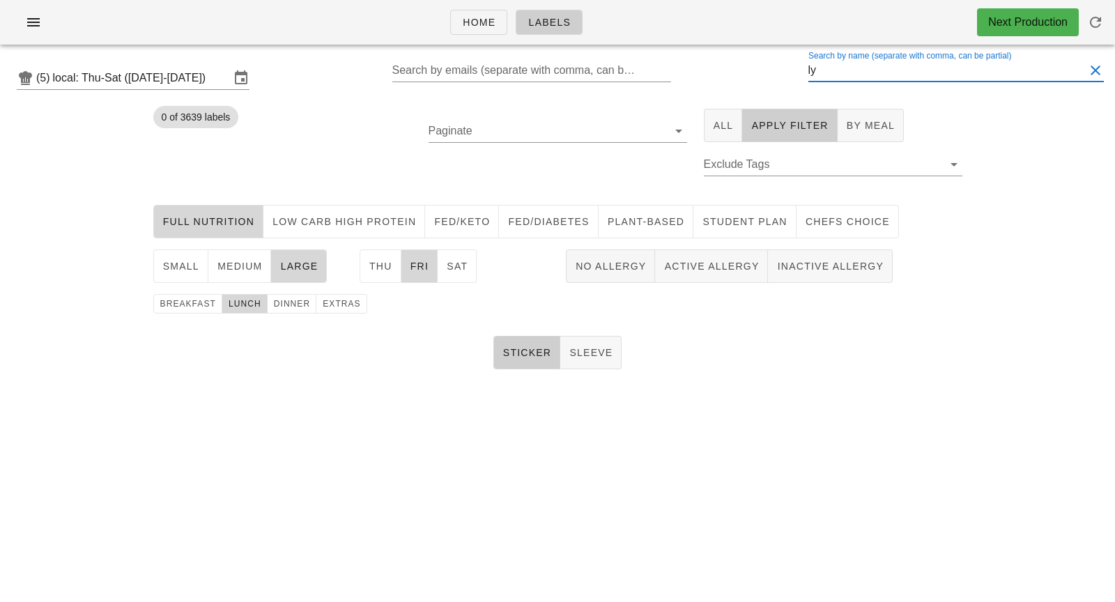
drag, startPoint x: 840, startPoint y: 72, endPoint x: 778, endPoint y: 73, distance: 62.0
click at [778, 73] on div "(5) local: Thu-Sat ([DATE]-[DATE]) Search by emails (separate with comma, can b…" at bounding box center [557, 78] width 1115 height 45
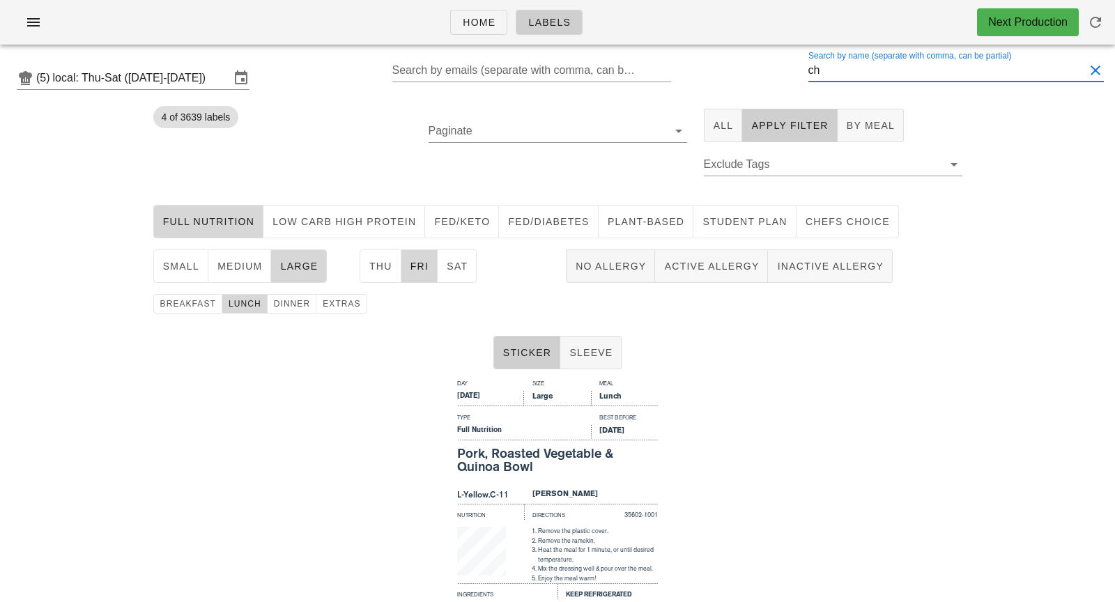
type input "c"
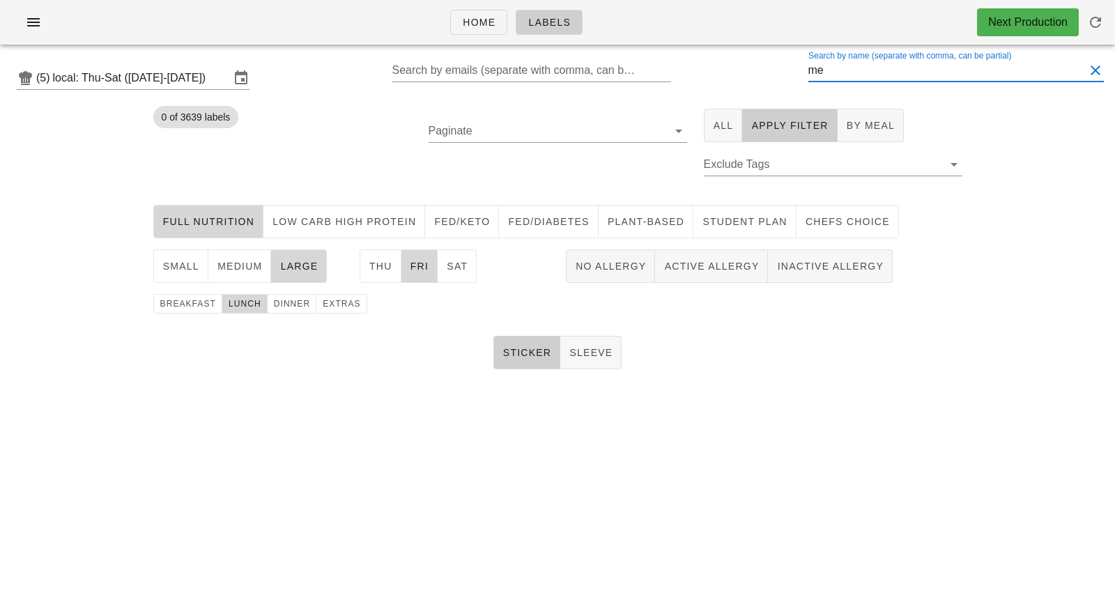
type input "m"
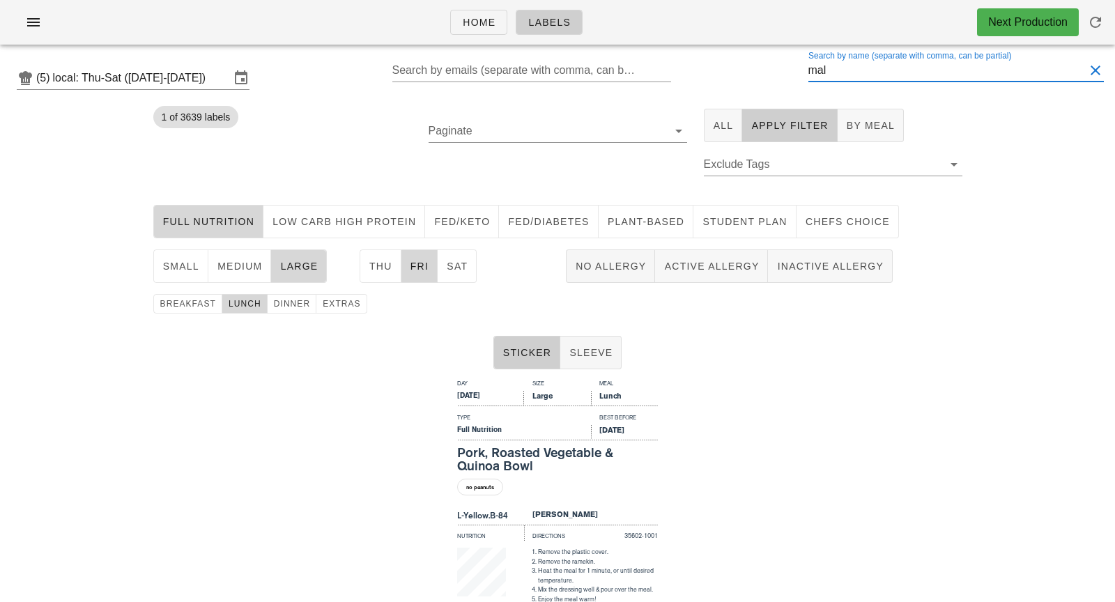
type input "mal"
drag, startPoint x: 859, startPoint y: 65, endPoint x: 838, endPoint y: 69, distance: 21.2
click at [838, 69] on input "mal" at bounding box center [946, 70] width 277 height 22
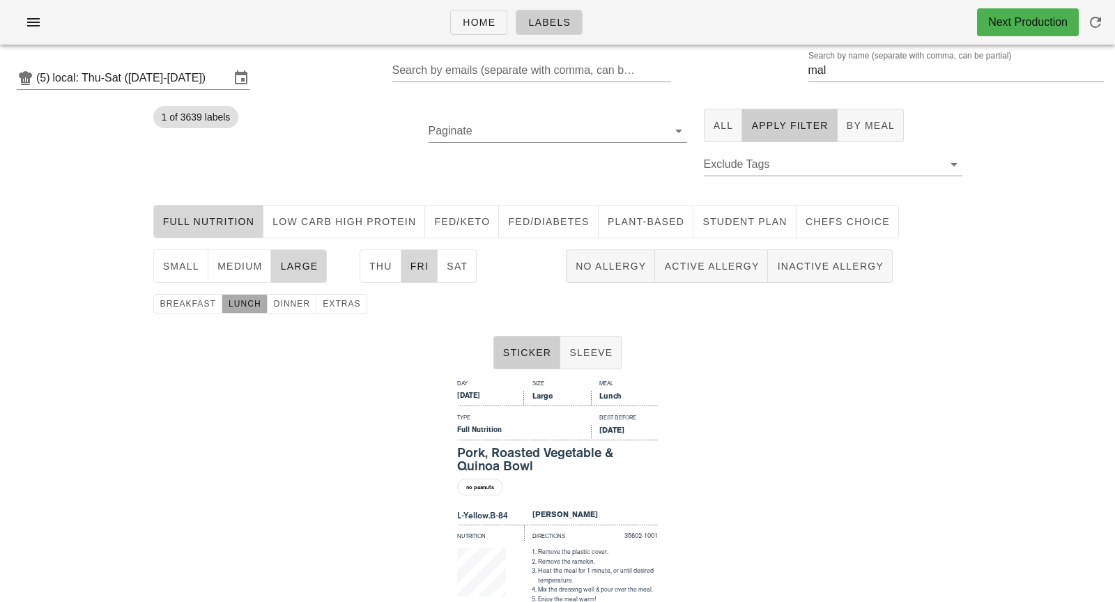
click at [245, 305] on span "lunch" at bounding box center [244, 304] width 33 height 10
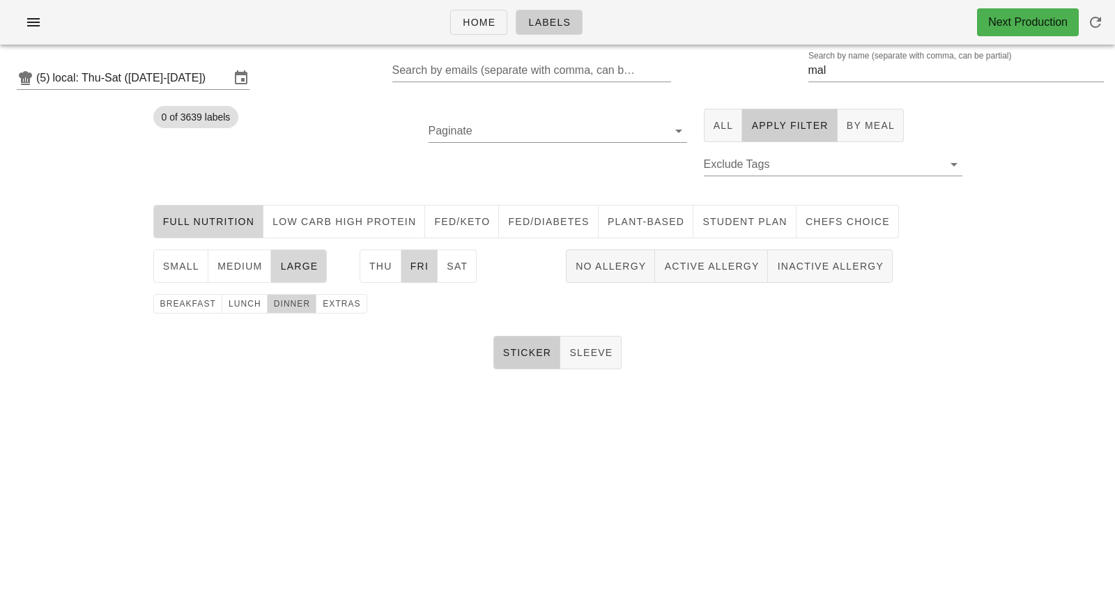
click at [284, 304] on span "dinner" at bounding box center [292, 304] width 38 height 10
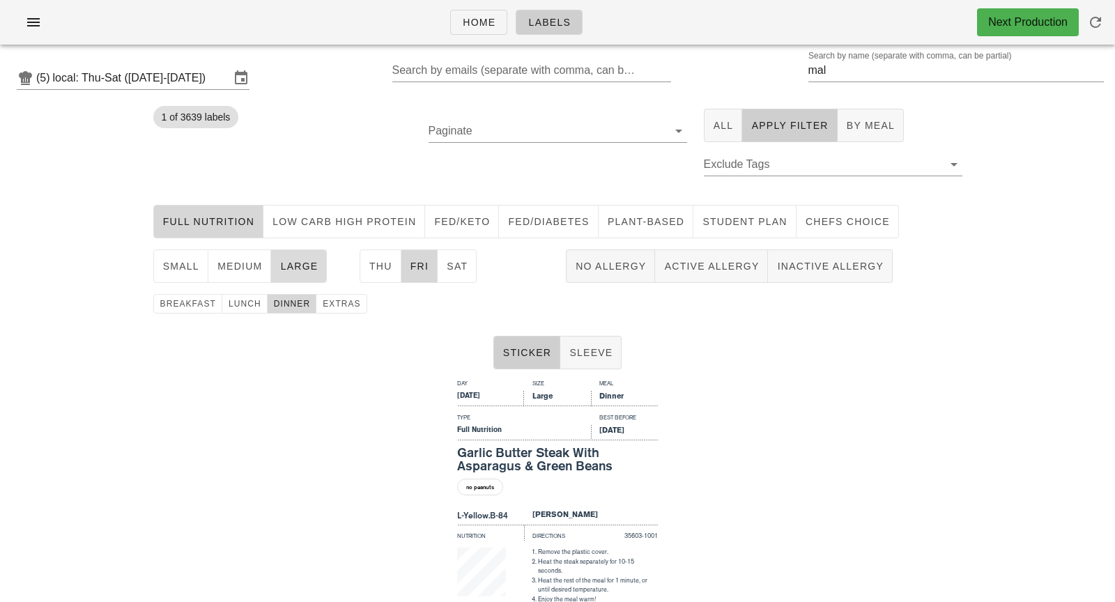
click at [293, 267] on span "large" at bounding box center [298, 266] width 38 height 11
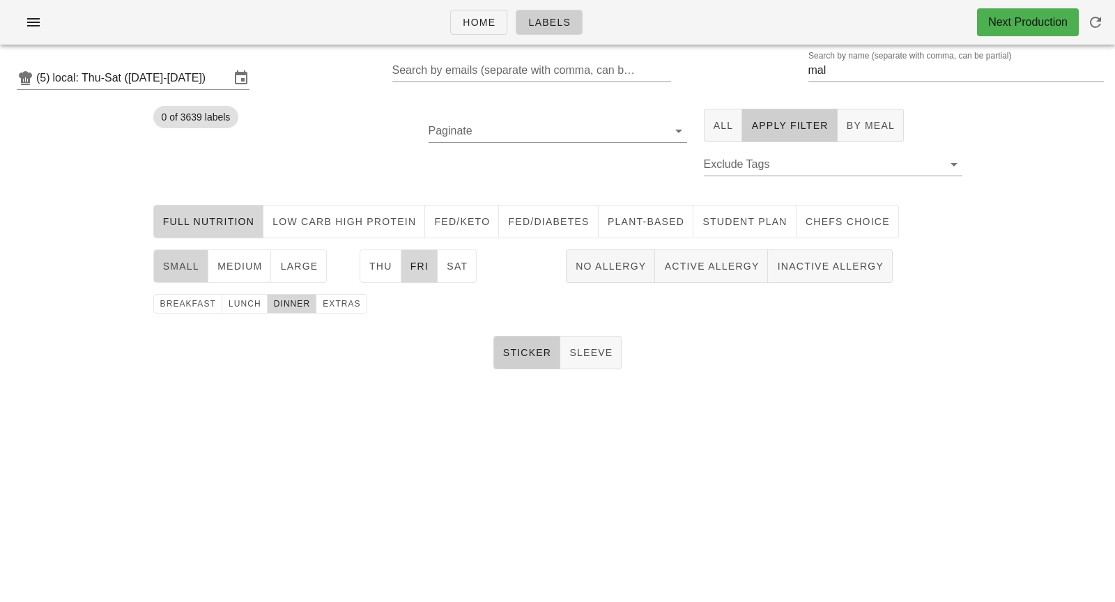
click at [190, 268] on span "small" at bounding box center [180, 266] width 37 height 11
drag, startPoint x: 868, startPoint y: 74, endPoint x: 787, endPoint y: 73, distance: 81.5
click at [787, 73] on div "(5) local: Thu-Sat ([DATE]-[DATE]) Search by emails (separate with comma, can b…" at bounding box center [557, 78] width 1115 height 45
type input "m"
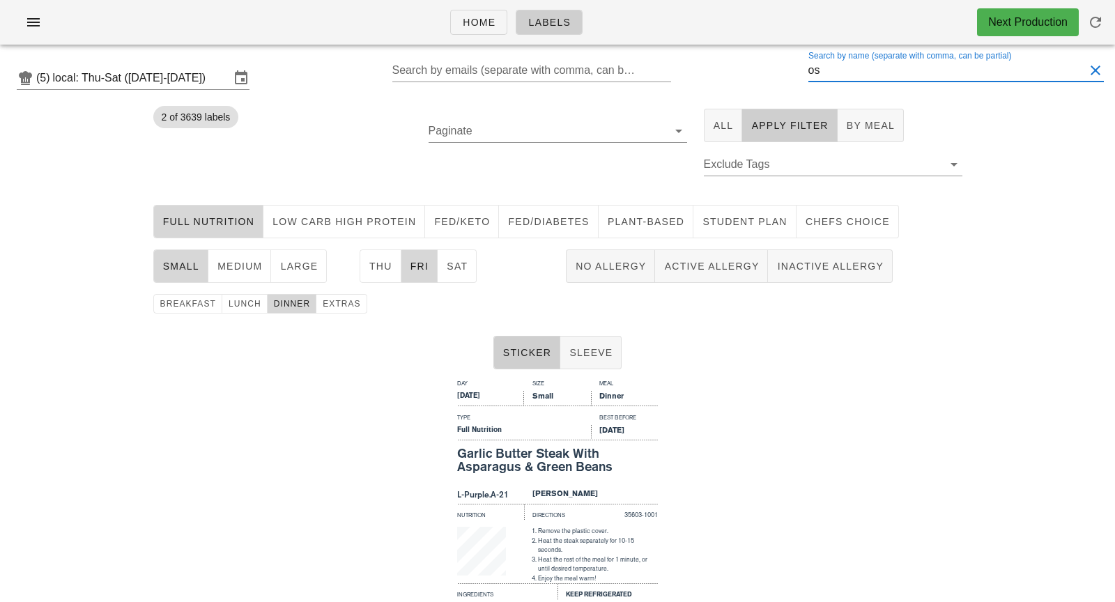
type input "os"
